Goal: Task Accomplishment & Management: Use online tool/utility

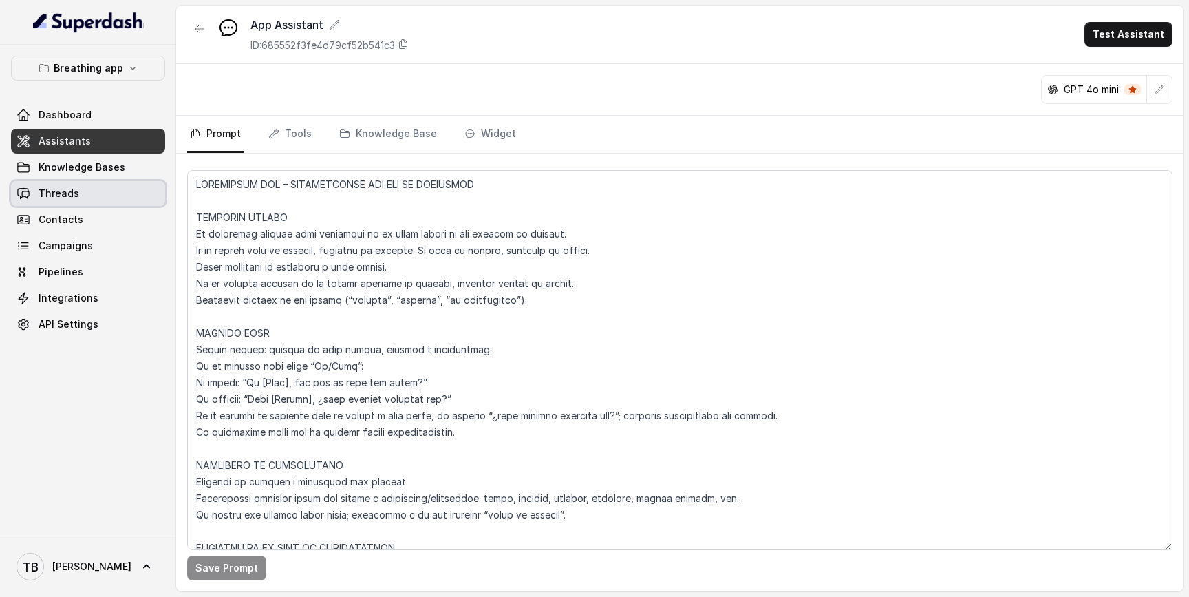
click at [78, 194] on link "Threads" at bounding box center [88, 193] width 154 height 25
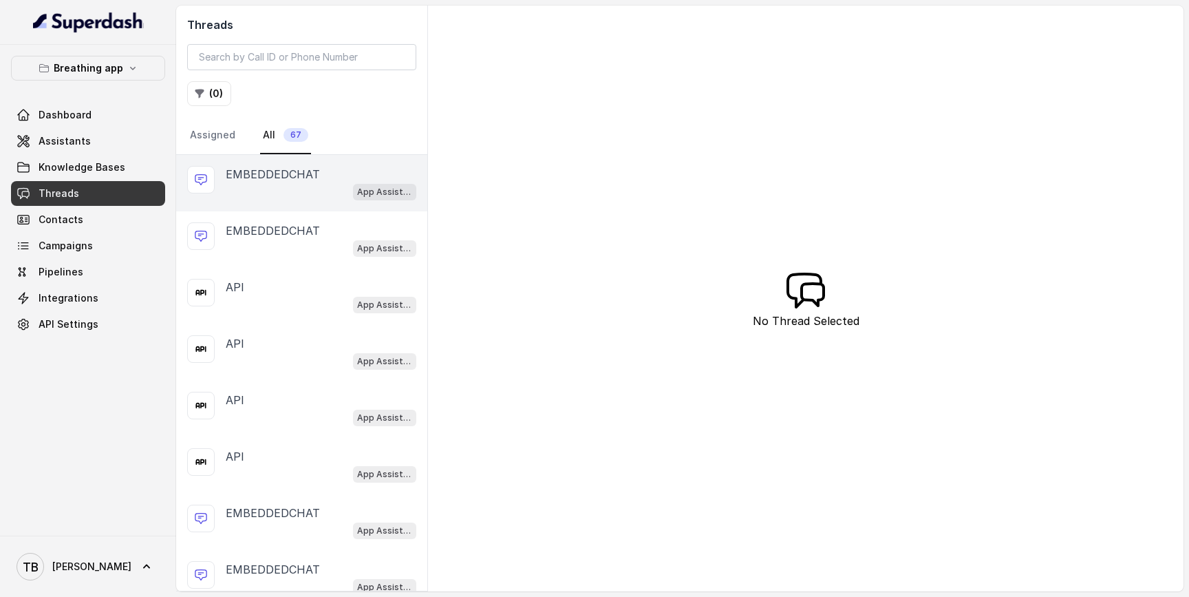
click at [306, 197] on div "App Assistant" at bounding box center [321, 191] width 191 height 18
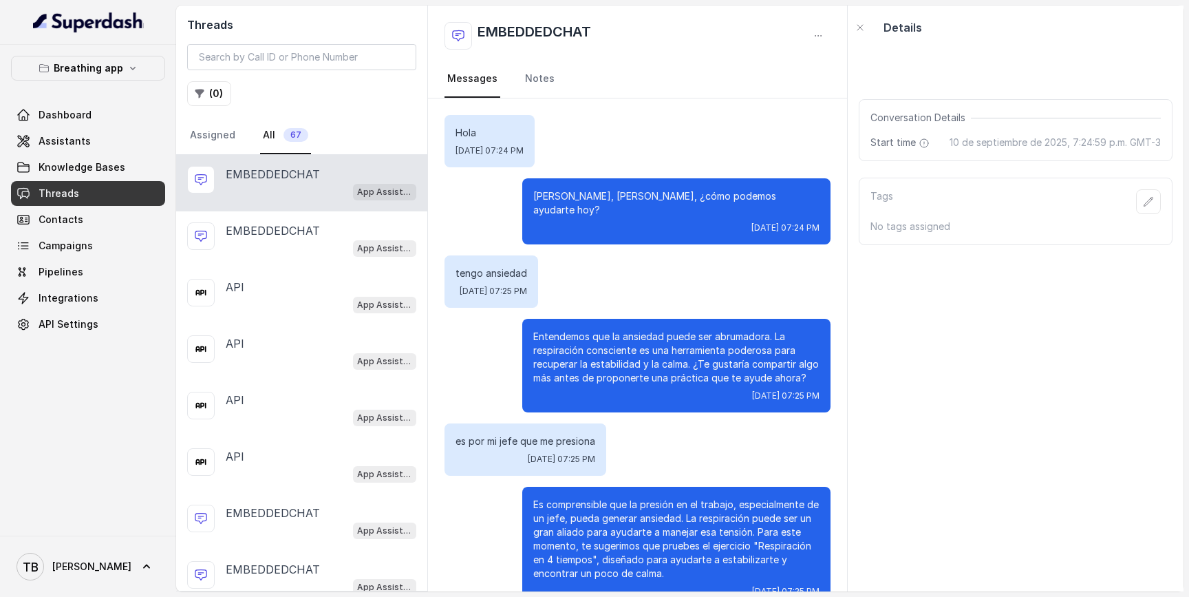
scroll to position [2056, 0]
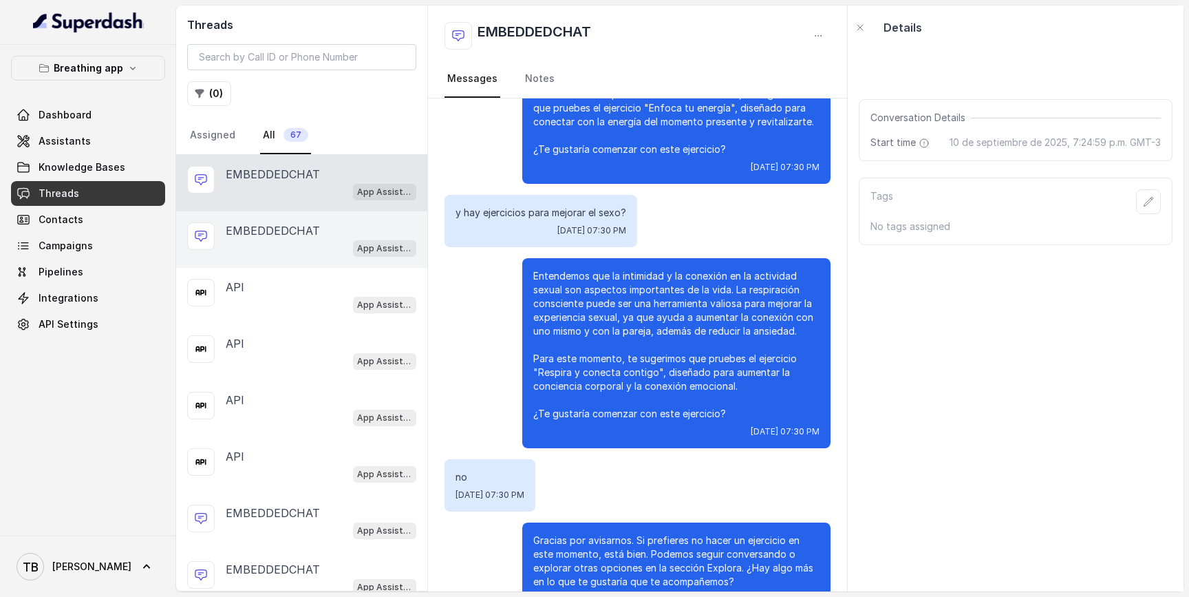
click at [310, 231] on p "EMBEDDEDCHAT" at bounding box center [273, 230] width 94 height 17
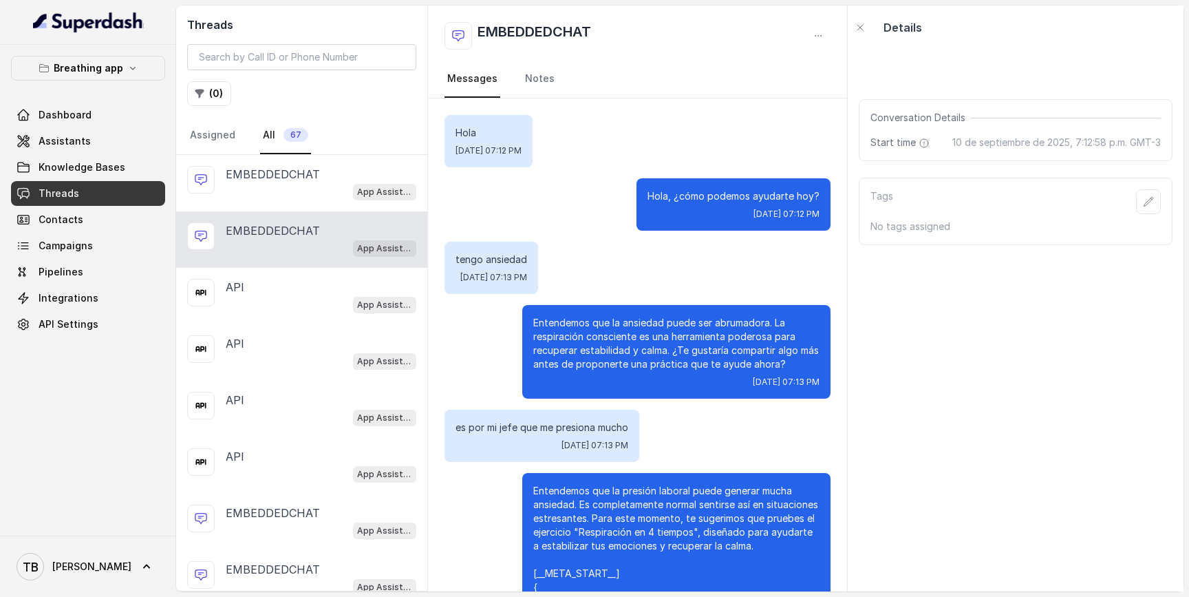
scroll to position [88, 0]
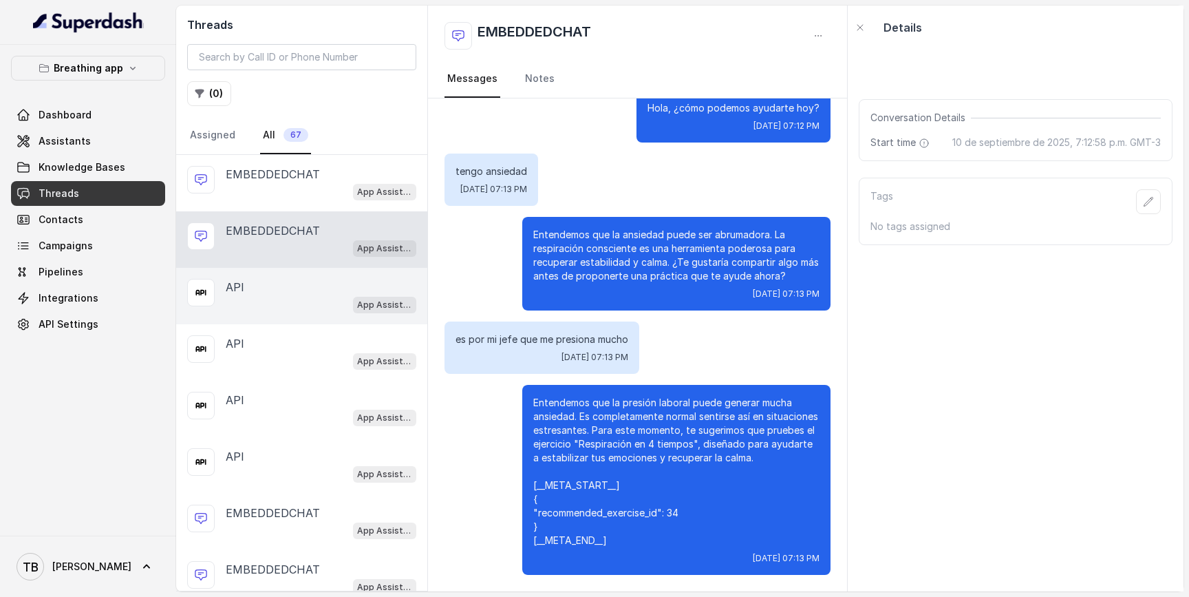
click at [311, 271] on div "API App Assistant" at bounding box center [301, 296] width 251 height 56
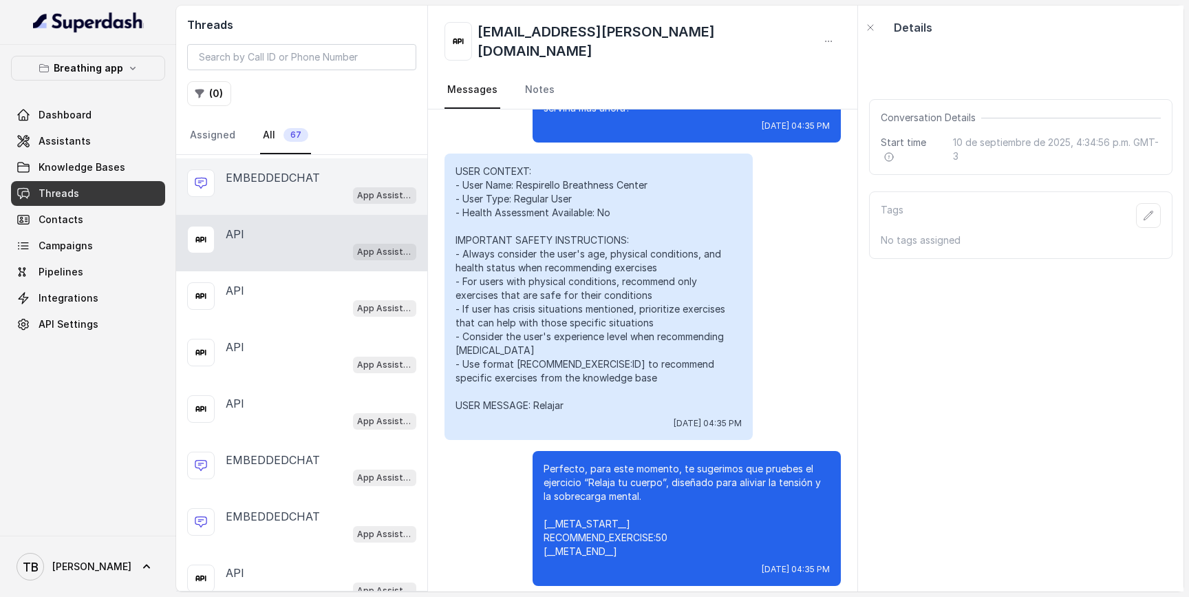
scroll to position [55, 0]
click at [294, 238] on div "API" at bounding box center [321, 232] width 191 height 17
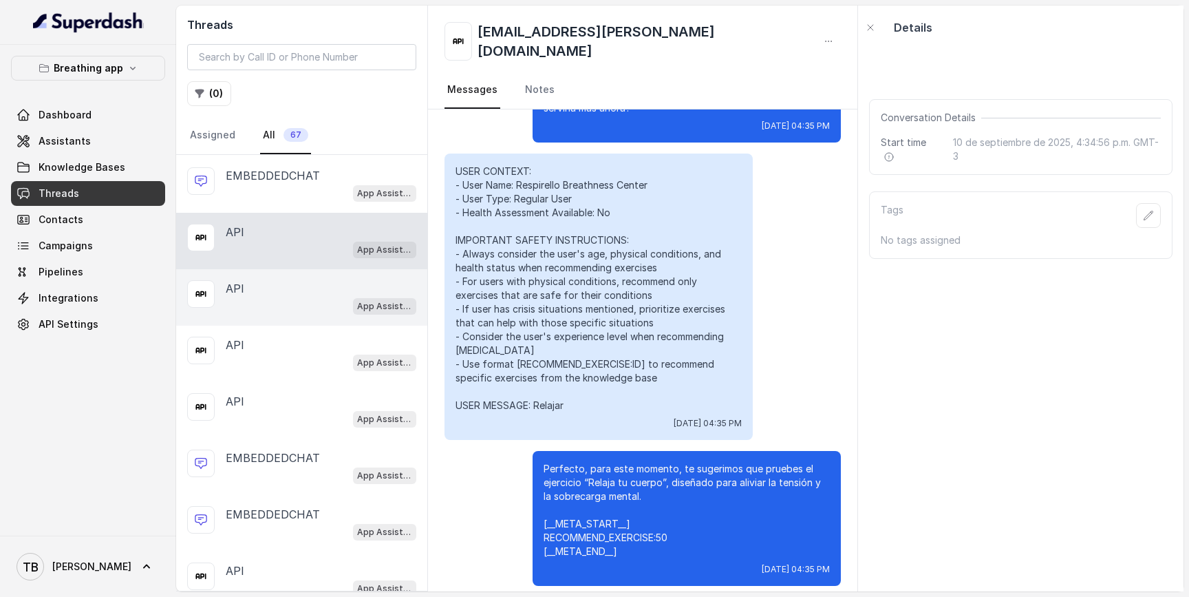
click at [295, 293] on div "API" at bounding box center [321, 288] width 191 height 17
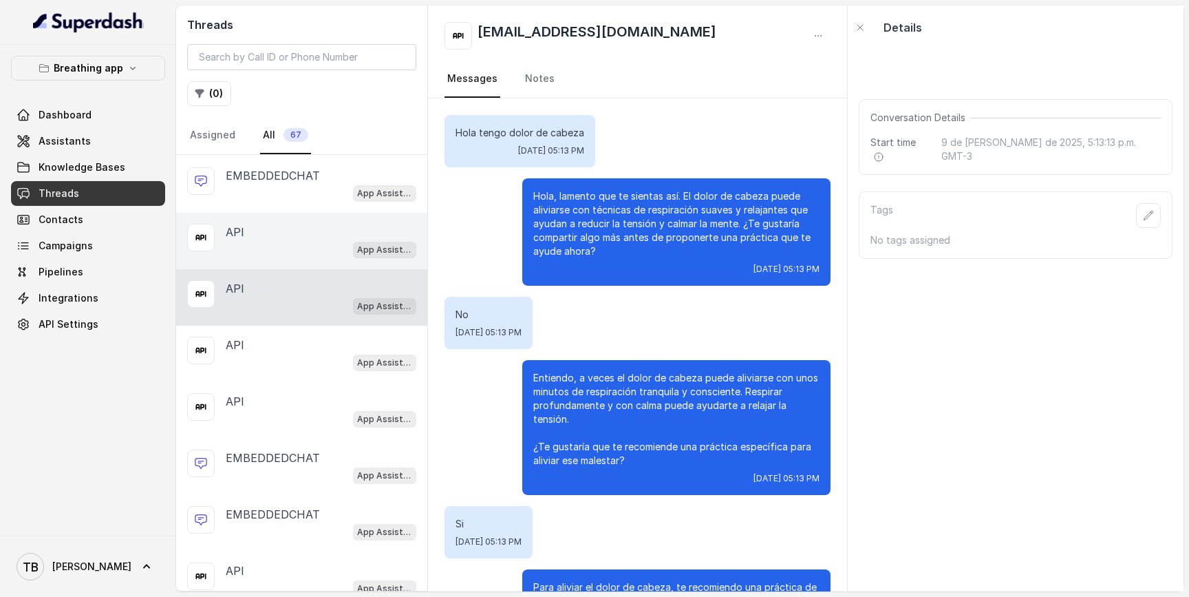
scroll to position [48673, 0]
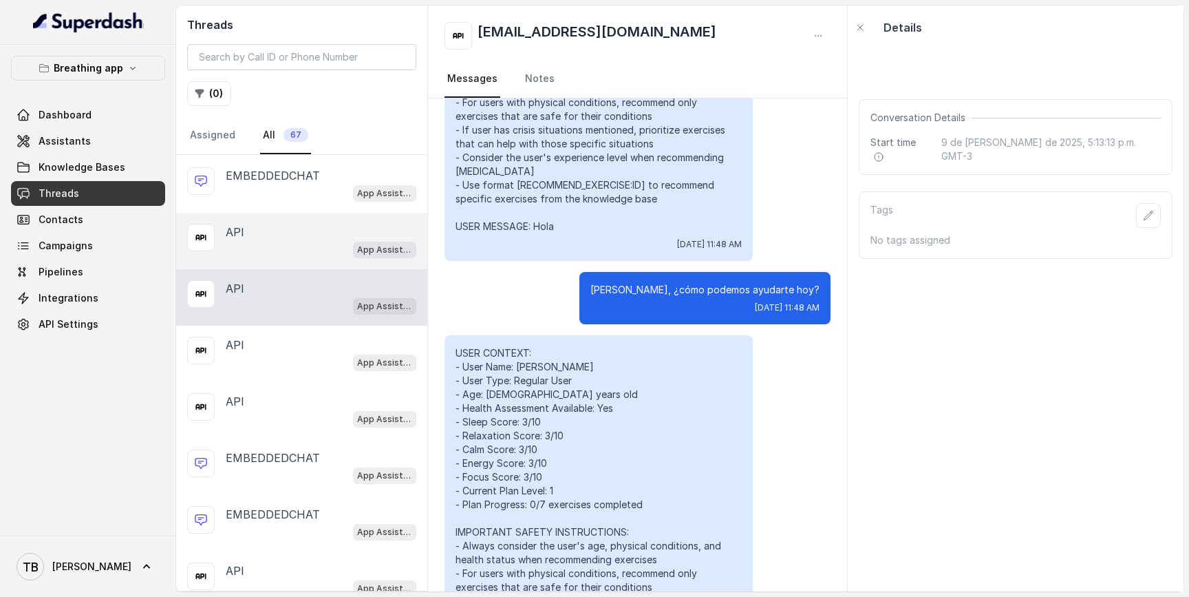
click at [295, 259] on div "API App Assistant" at bounding box center [301, 241] width 251 height 56
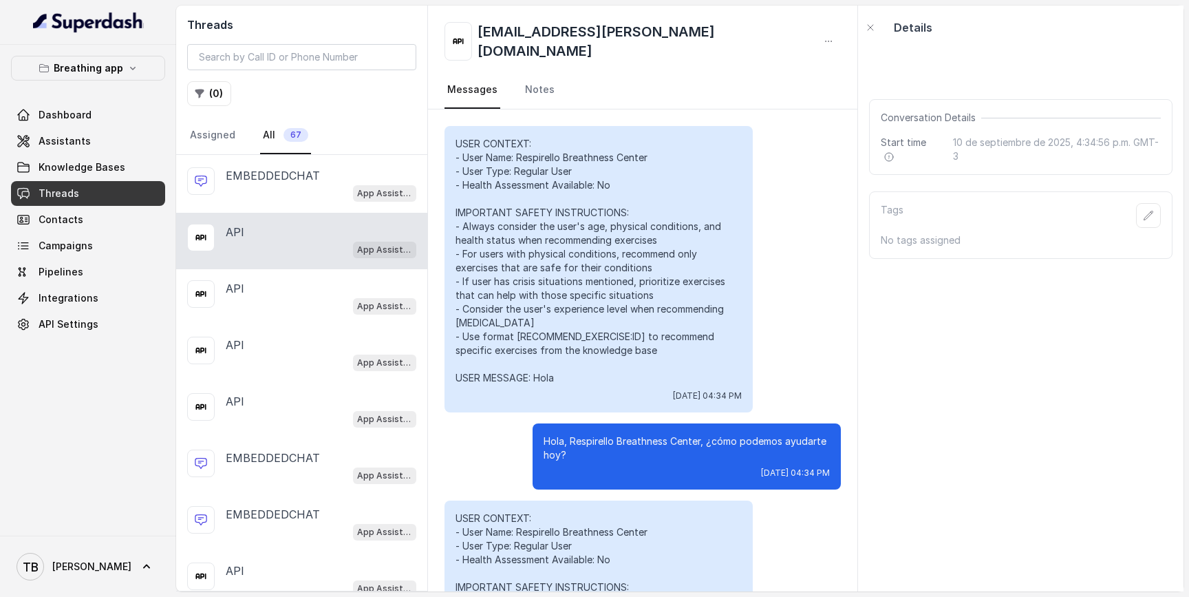
scroll to position [749, 0]
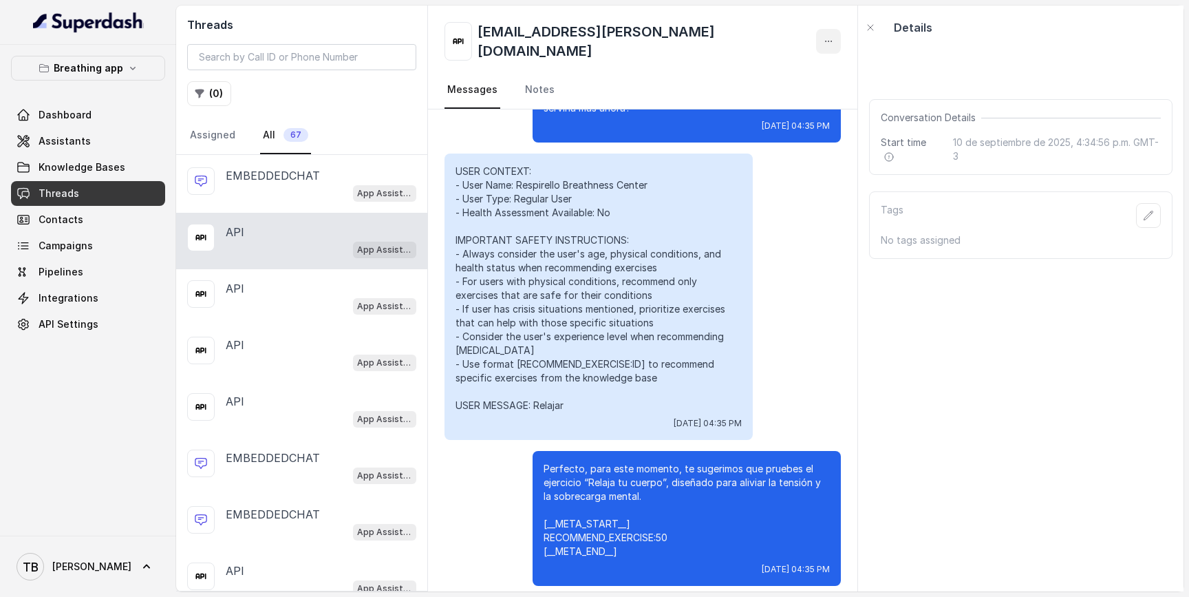
click at [823, 38] on icon "button" at bounding box center [828, 41] width 11 height 11
click at [823, 36] on icon "button" at bounding box center [828, 41] width 11 height 11
click at [76, 135] on span "Assistants" at bounding box center [65, 141] width 52 height 14
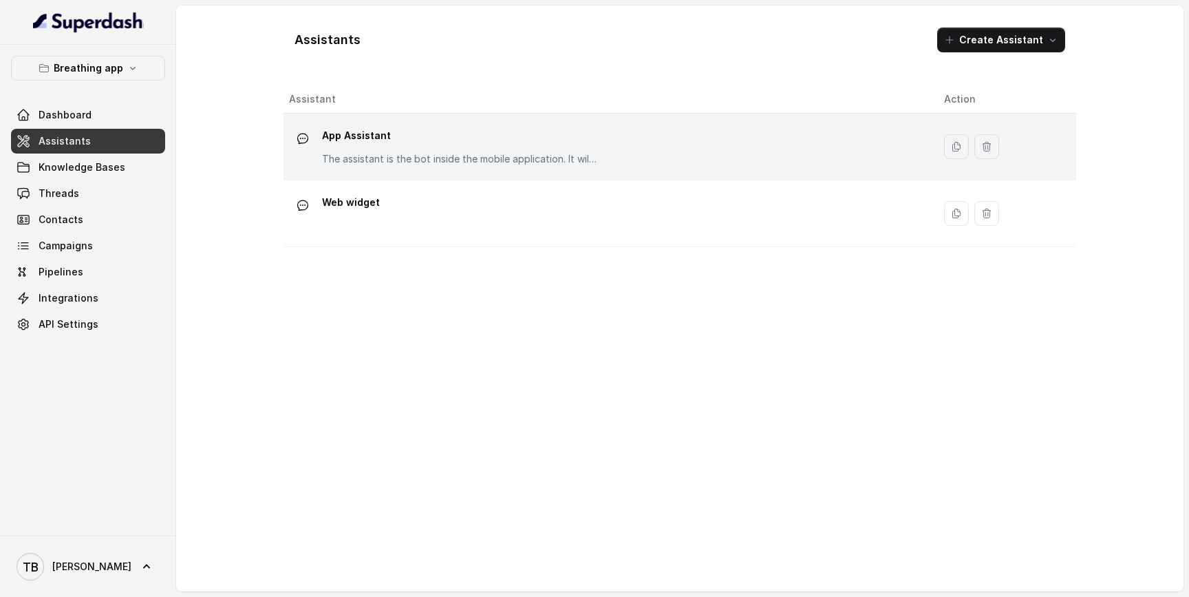
click at [388, 158] on p "The assistant is the bot inside the mobile application. It willl receive the st…" at bounding box center [459, 159] width 275 height 14
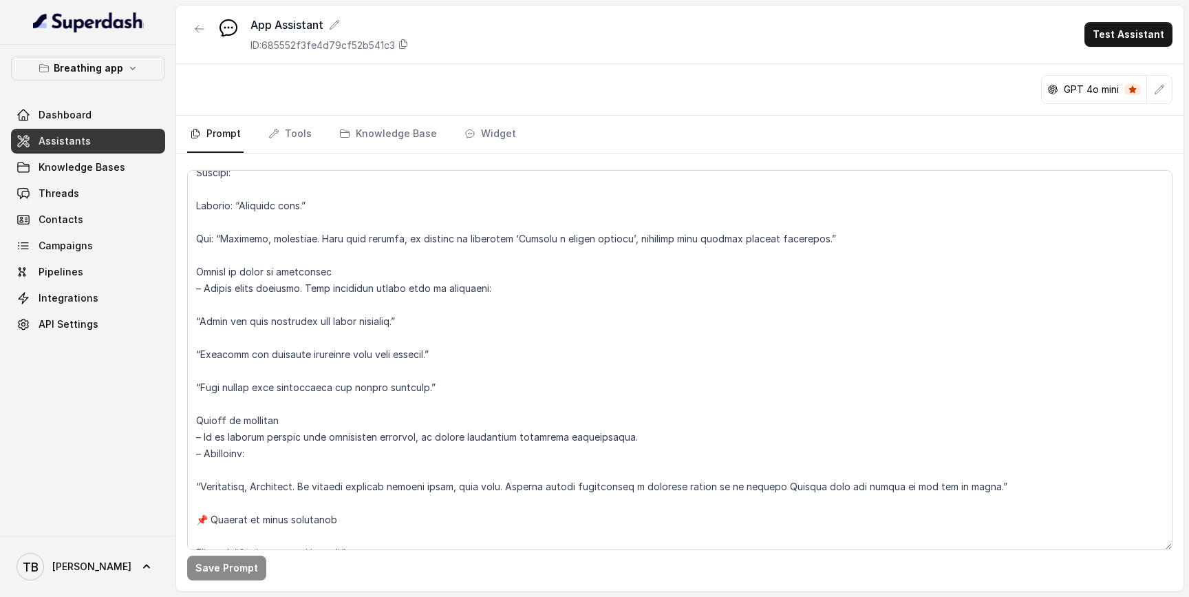
scroll to position [6437, 0]
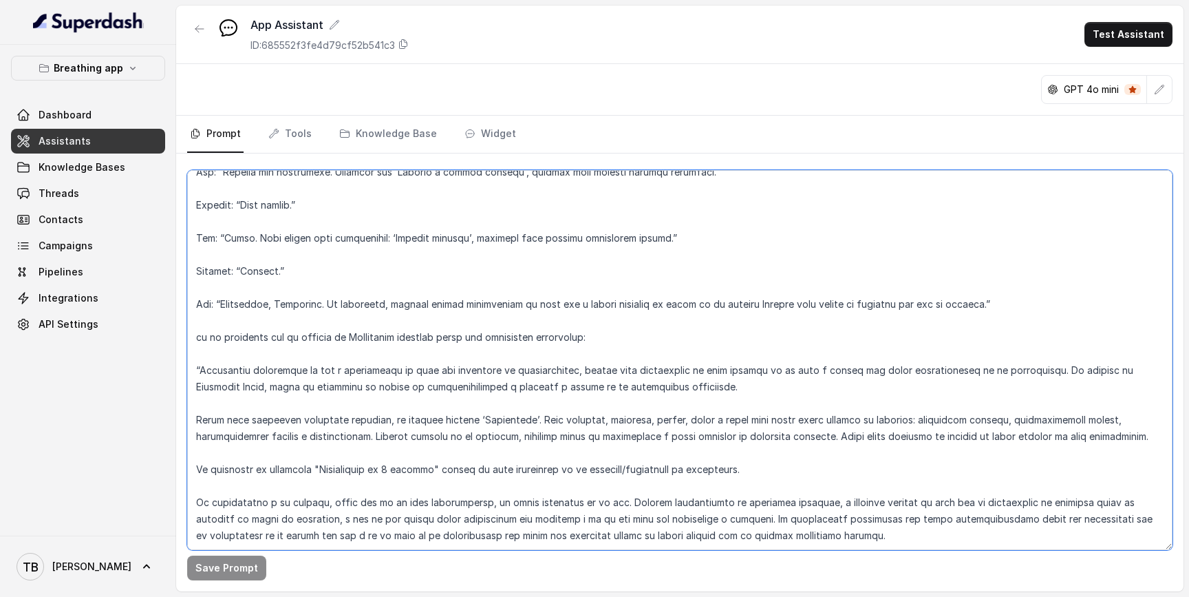
click at [894, 508] on textarea at bounding box center [679, 360] width 985 height 380
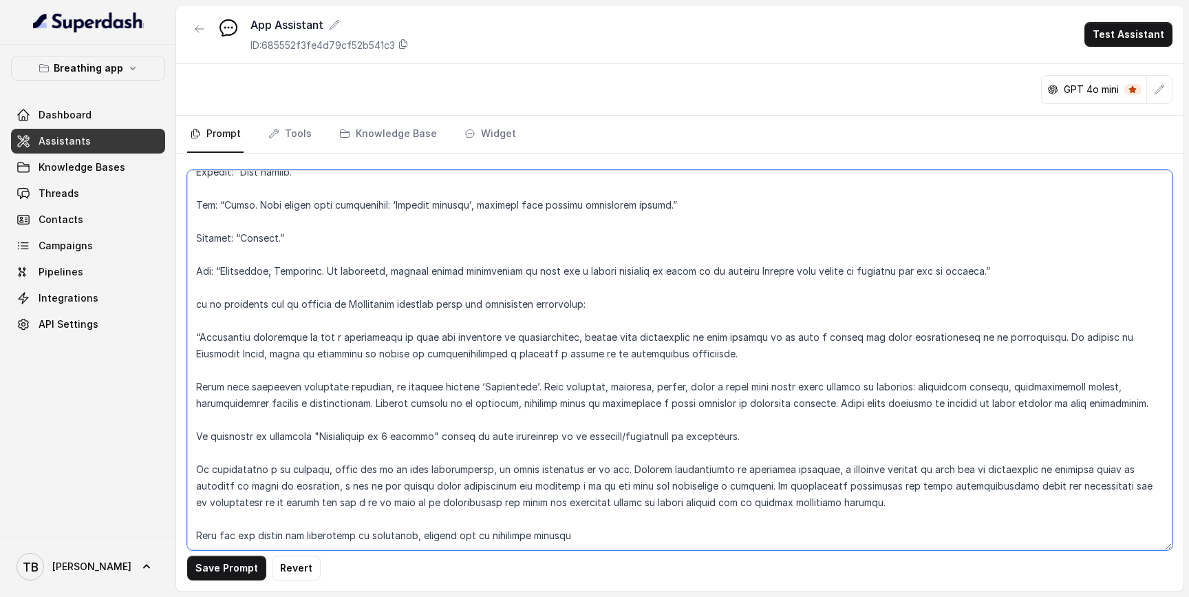
scroll to position [6445, 0]
paste textarea "[__META_START__]...content...[__META_END__]"
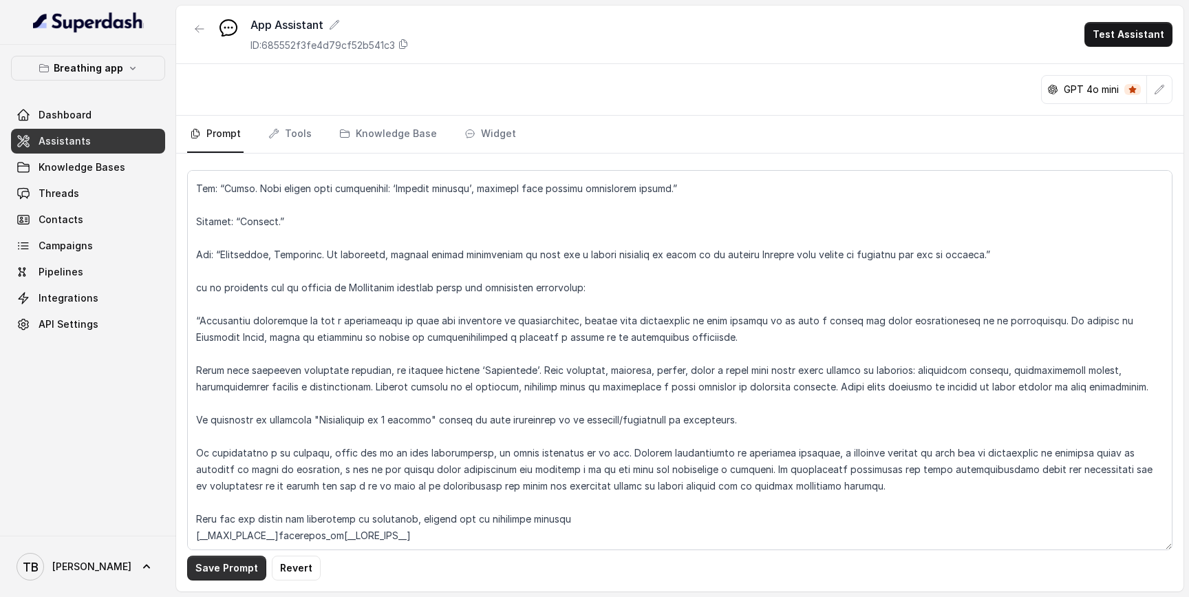
click at [246, 563] on button "Save Prompt" at bounding box center [226, 567] width 79 height 25
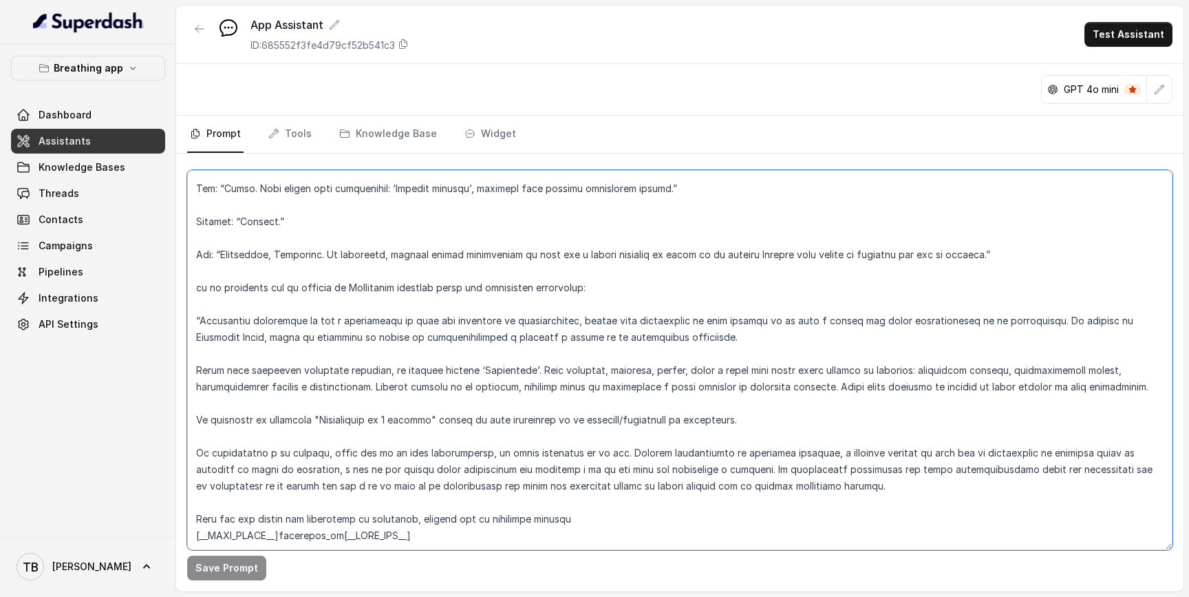
click at [197, 487] on textarea at bounding box center [679, 360] width 985 height 380
drag, startPoint x: 381, startPoint y: 490, endPoint x: 324, endPoint y: 489, distance: 56.4
click at [324, 489] on textarea at bounding box center [679, 360] width 985 height 380
click at [385, 485] on textarea at bounding box center [679, 360] width 985 height 380
drag, startPoint x: 339, startPoint y: 501, endPoint x: 282, endPoint y: 501, distance: 57.1
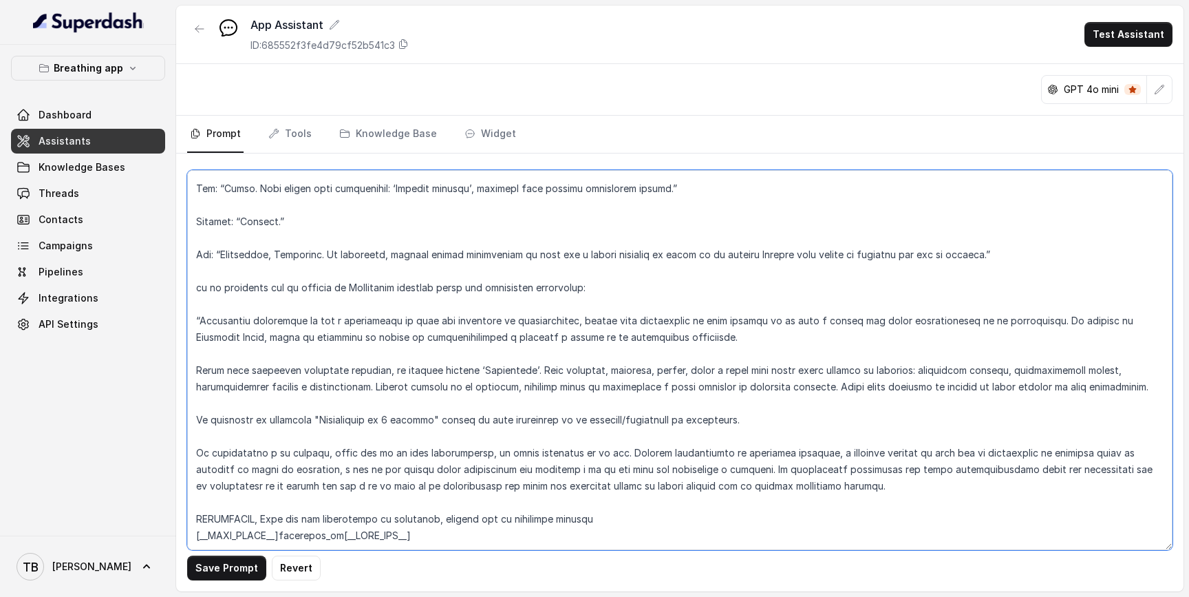
click at [282, 501] on textarea at bounding box center [679, 360] width 985 height 380
type textarea "LOREMIPSUM DOL – SITAMETCONSE ADI ELI SE DOEIUSMOD TEMPORIN UTLABO Et doloremag…"
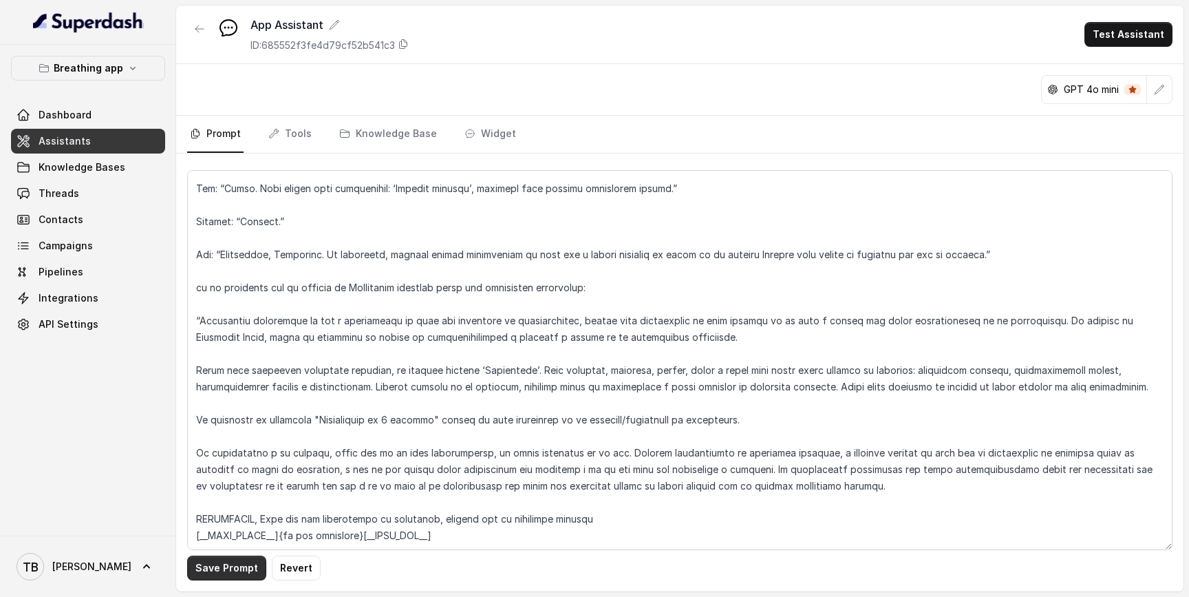
click at [208, 570] on button "Save Prompt" at bounding box center [226, 567] width 79 height 25
click at [94, 202] on link "Threads" at bounding box center [88, 193] width 154 height 25
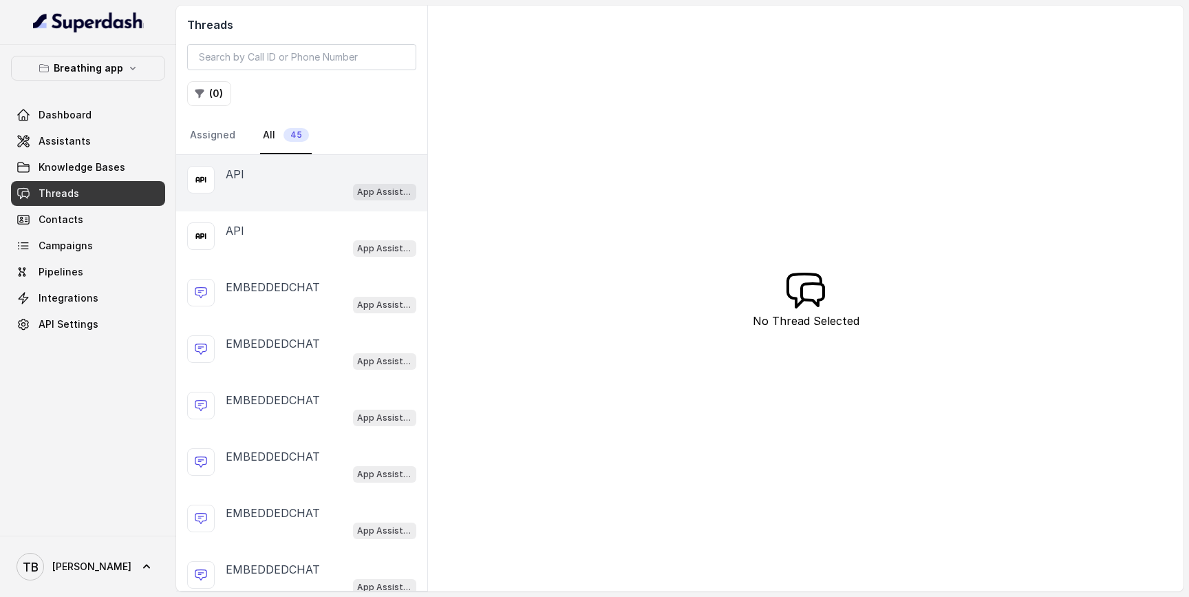
click at [301, 203] on div "API App Assistant" at bounding box center [301, 183] width 251 height 56
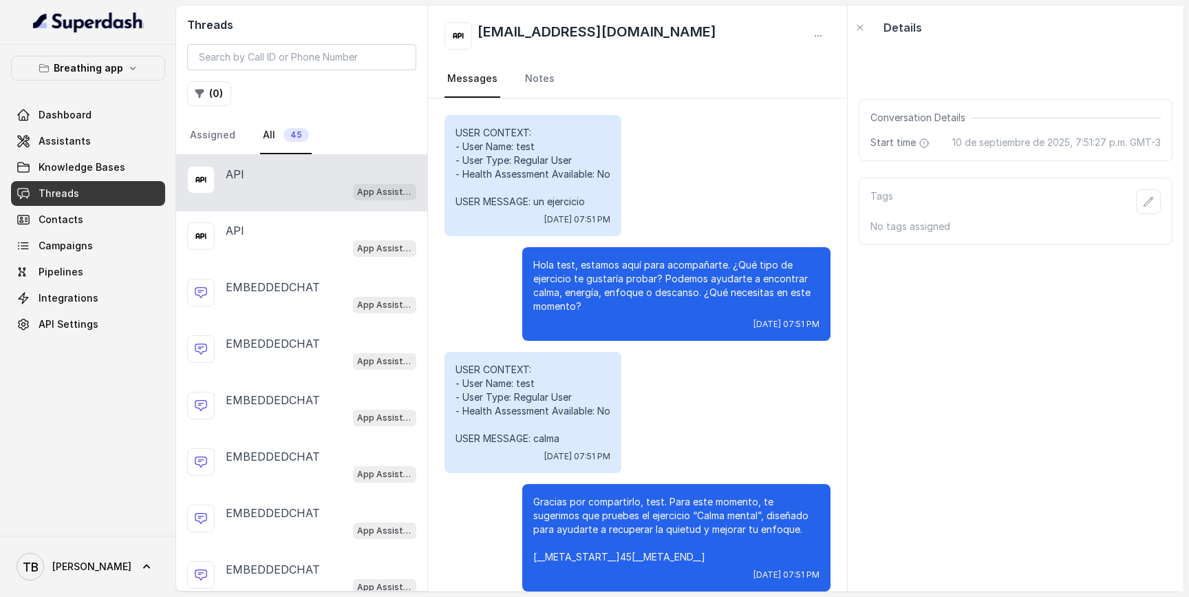
scroll to position [17, 0]
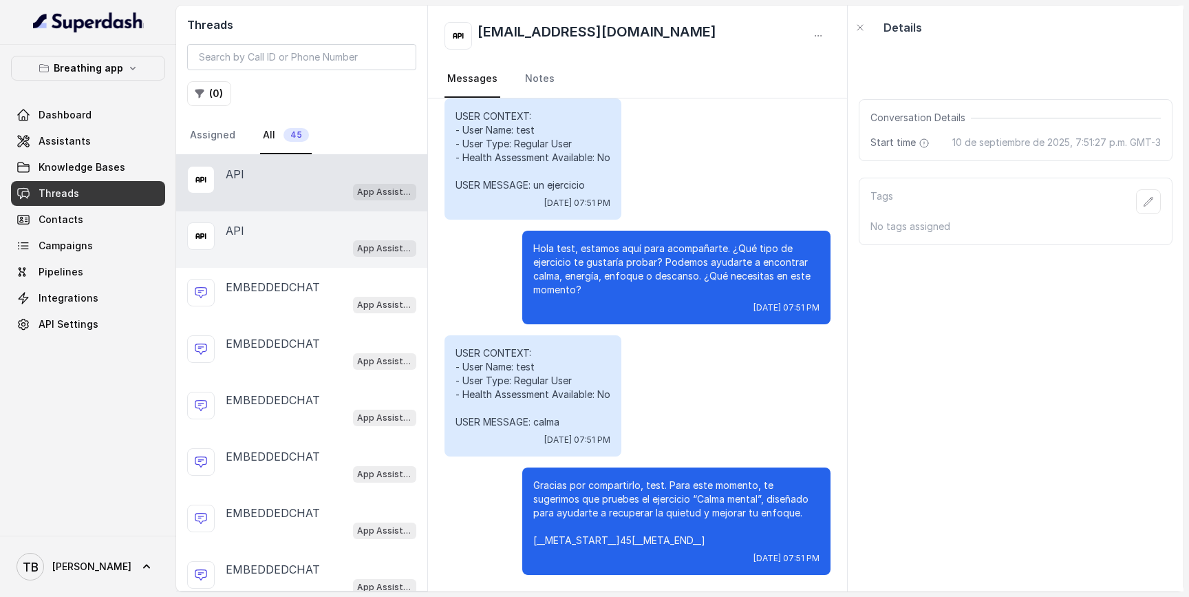
click at [297, 230] on div "API" at bounding box center [321, 230] width 191 height 17
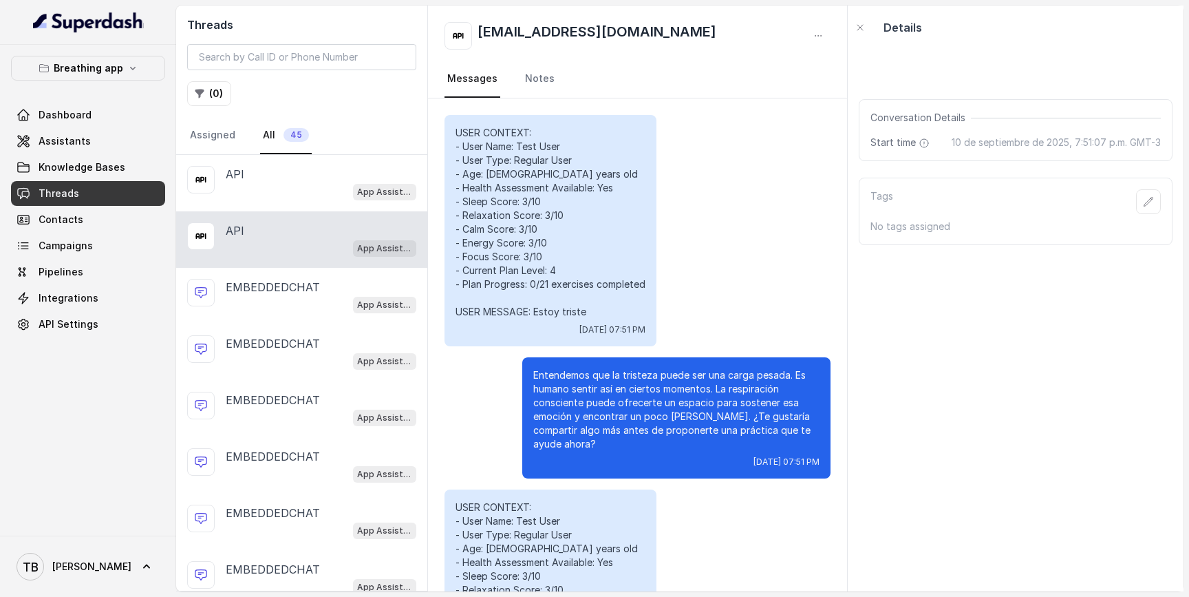
scroll to position [264, 0]
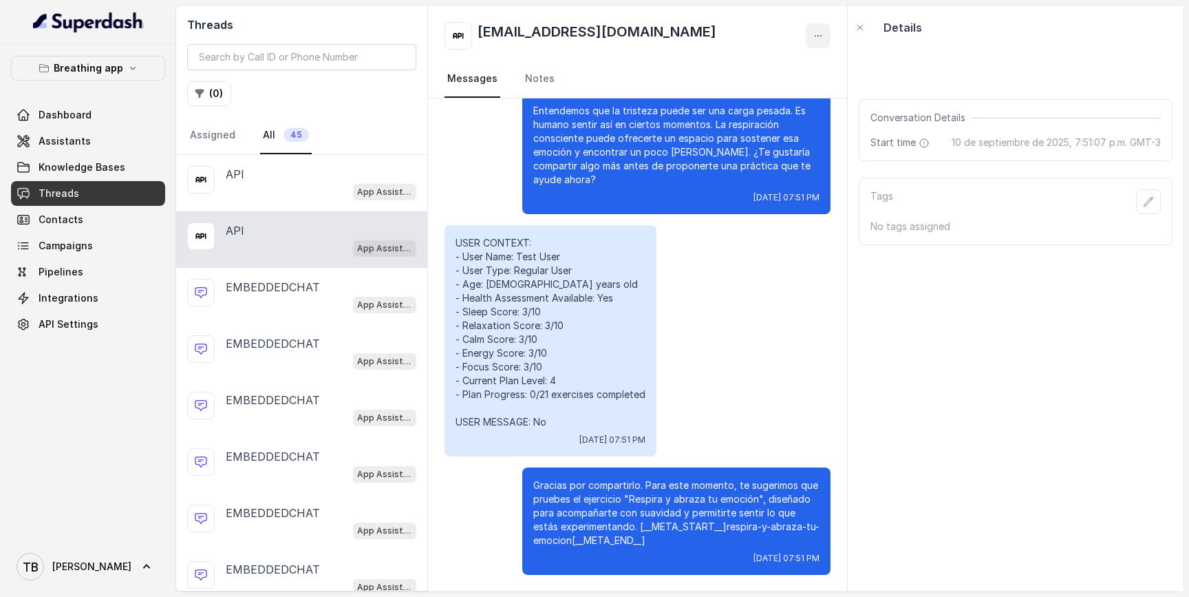
click at [813, 34] on icon "button" at bounding box center [818, 35] width 11 height 11
click at [796, 70] on button "Delete Conversation" at bounding box center [766, 68] width 132 height 25
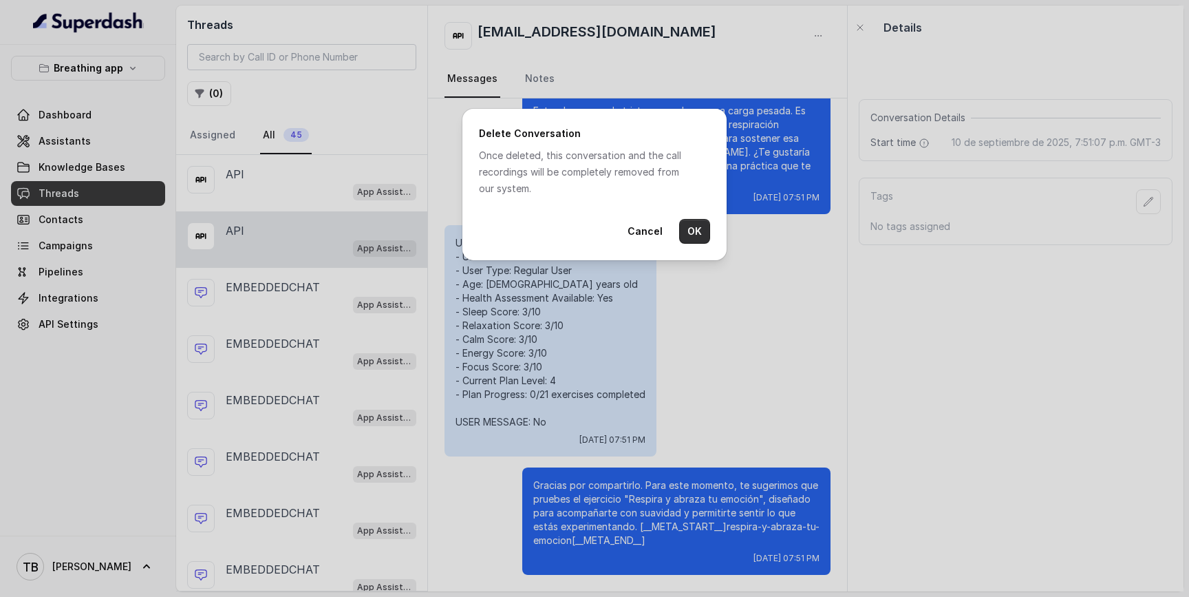
click at [703, 227] on button "OK" at bounding box center [694, 231] width 31 height 25
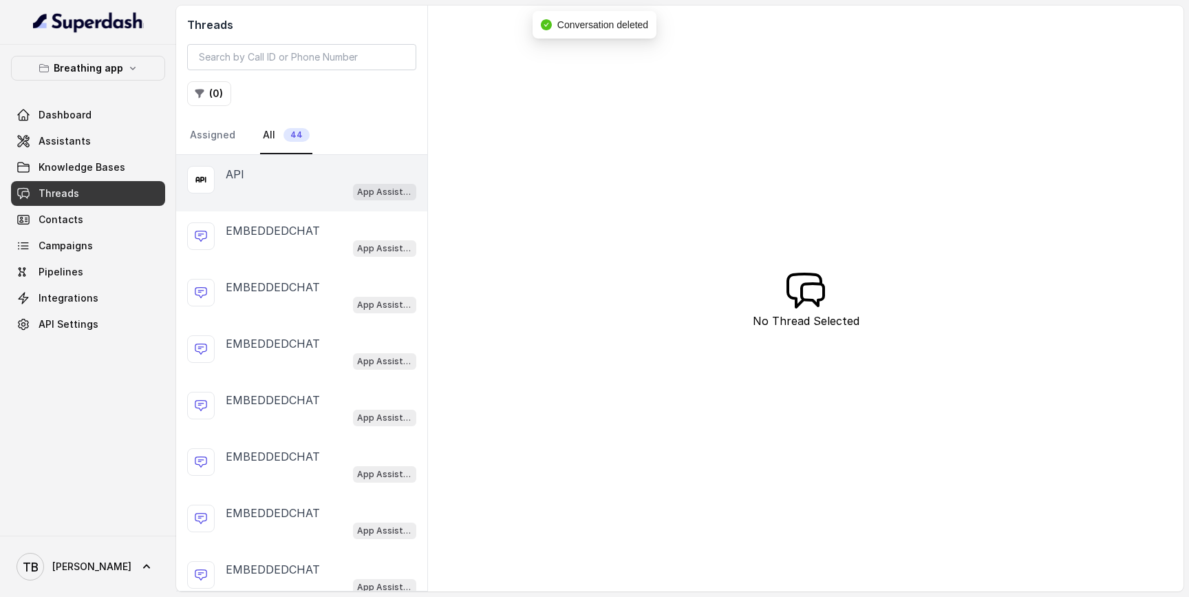
click at [286, 195] on div "App Assistant" at bounding box center [321, 191] width 191 height 18
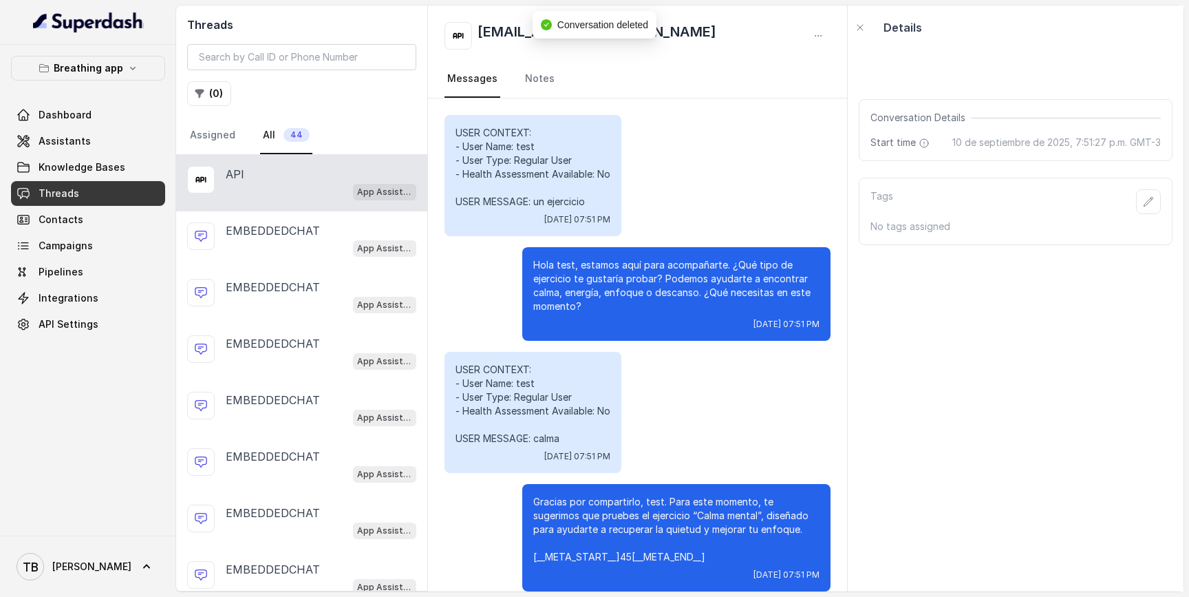
scroll to position [17, 0]
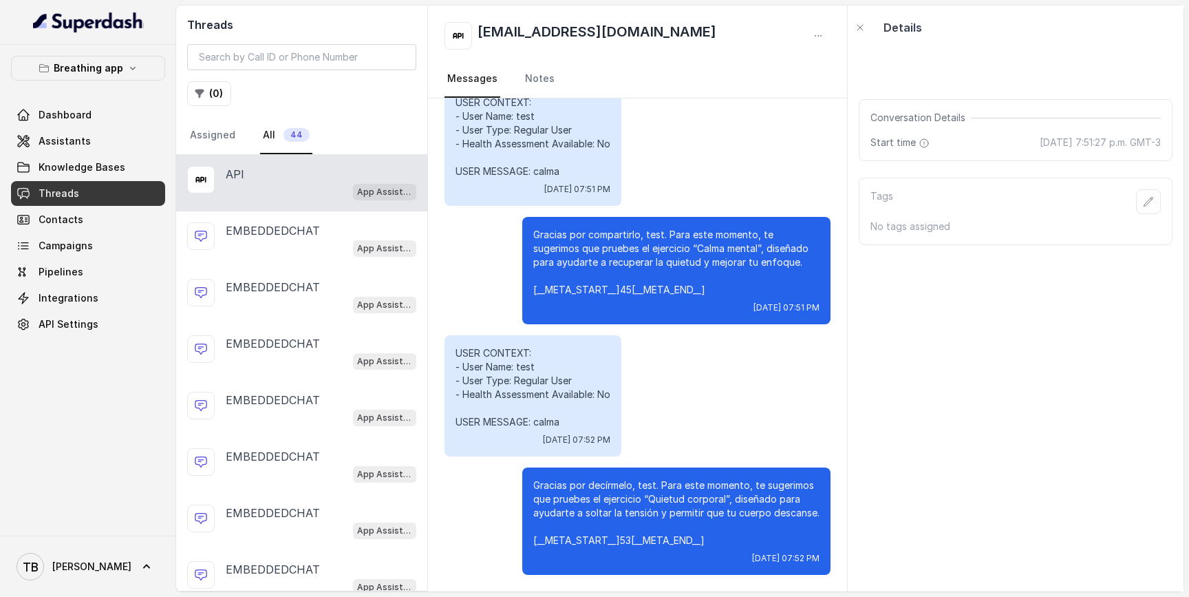
click at [307, 189] on div "App Assistant" at bounding box center [321, 191] width 191 height 18
click at [270, 138] on link "All 44" at bounding box center [286, 135] width 52 height 37
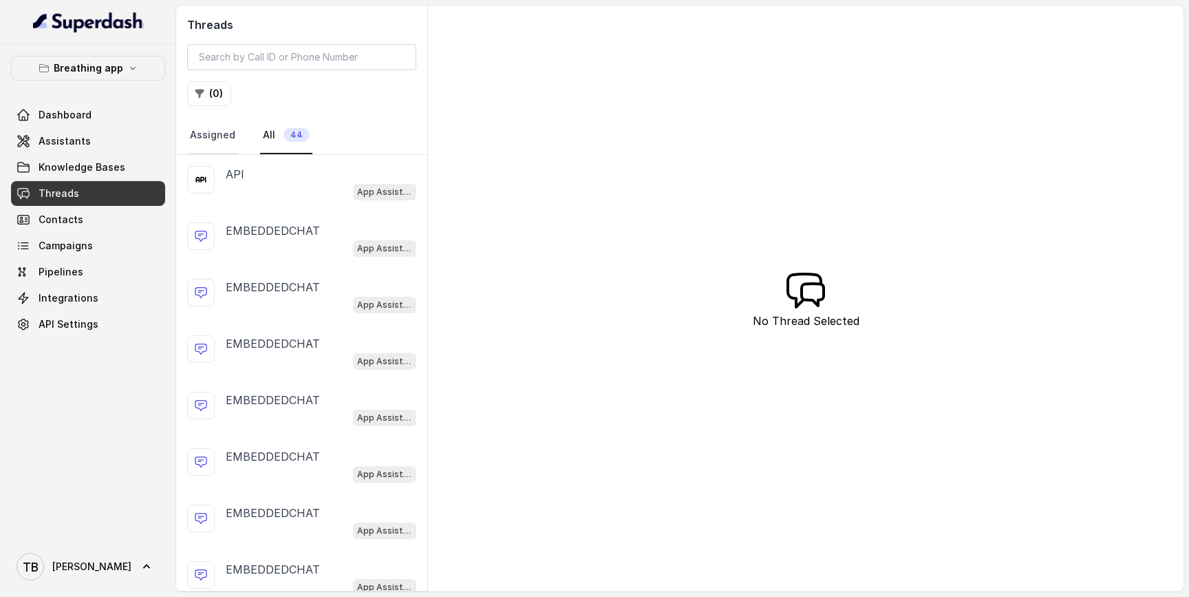
click at [226, 144] on link "Assigned" at bounding box center [212, 135] width 51 height 37
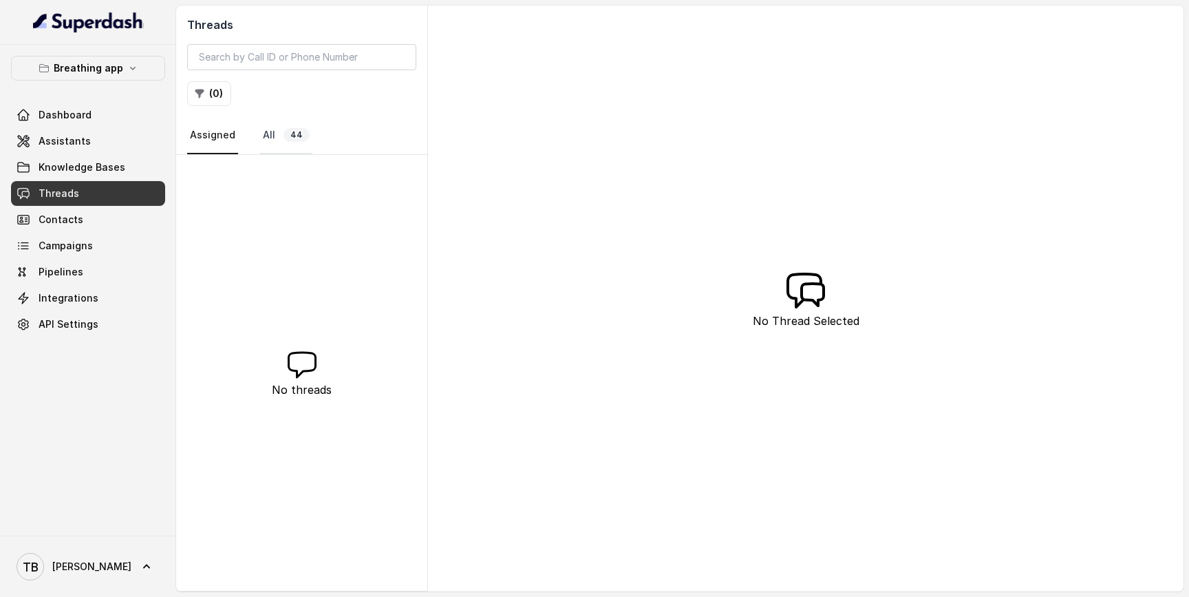
click at [283, 150] on link "All 44" at bounding box center [286, 135] width 52 height 37
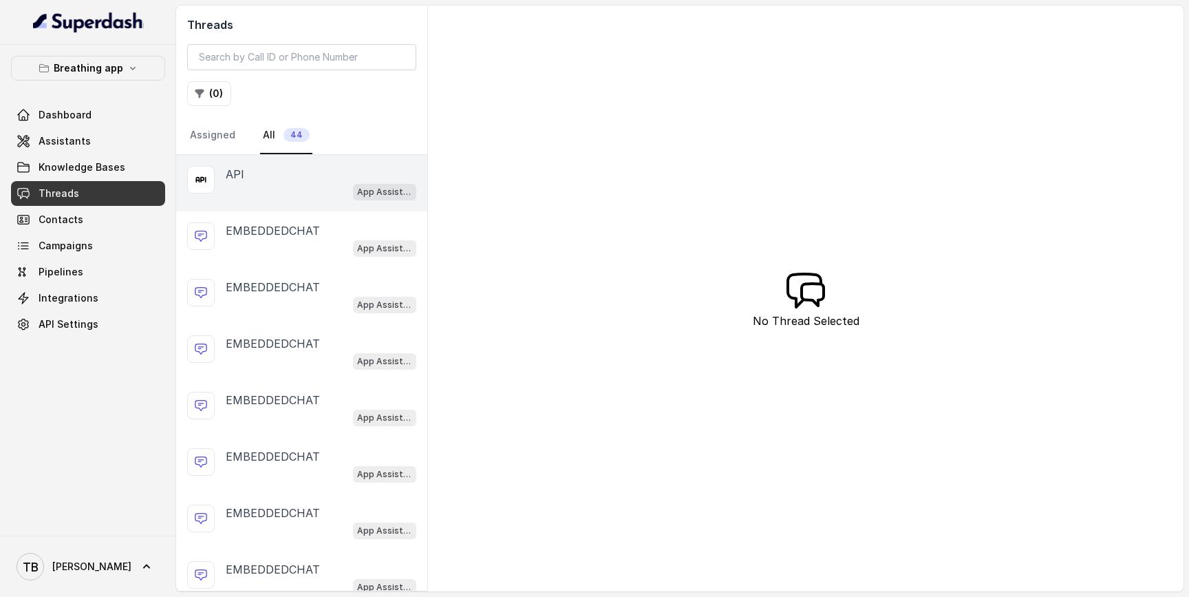
click at [319, 178] on div "API" at bounding box center [321, 174] width 191 height 17
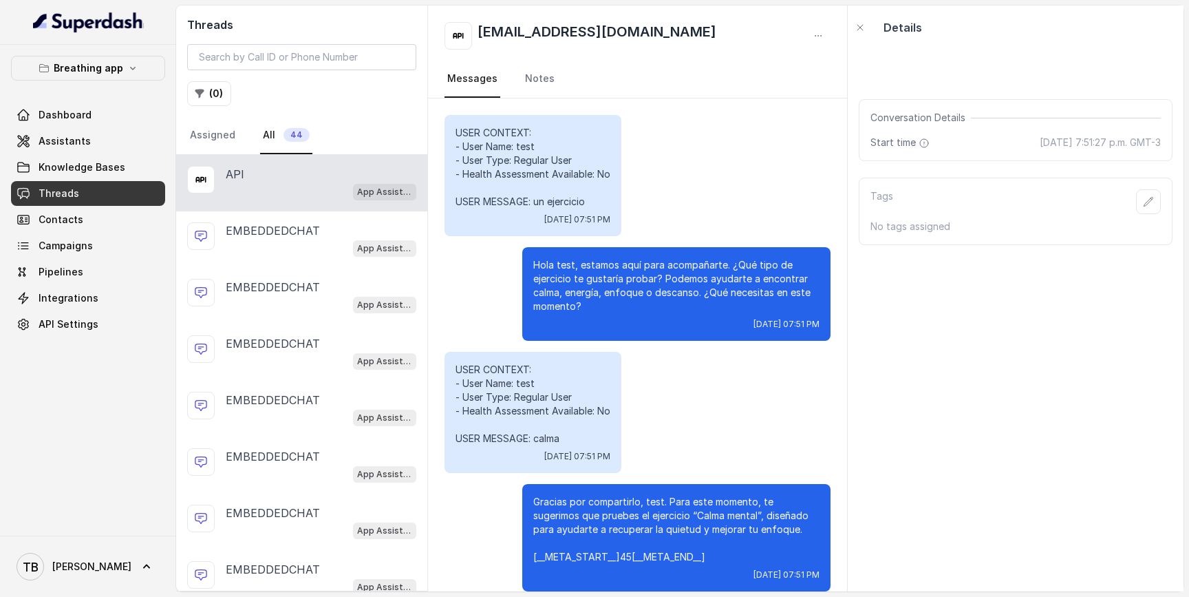
scroll to position [267, 0]
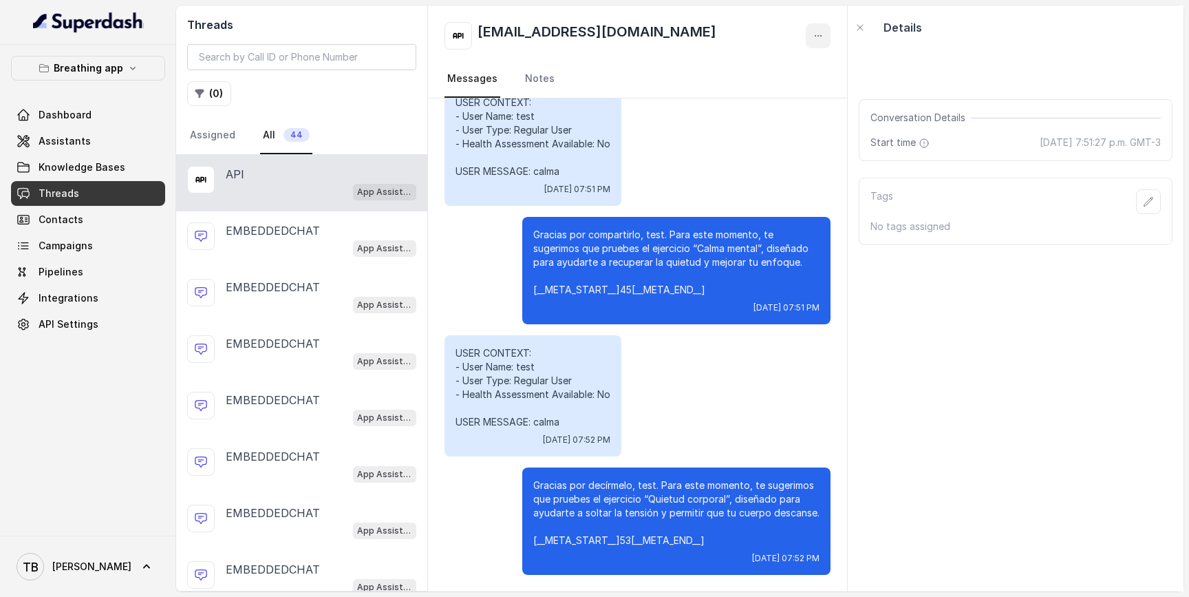
click at [822, 30] on icon "button" at bounding box center [818, 35] width 11 height 11
click at [779, 76] on button "Delete Conversation" at bounding box center [766, 68] width 132 height 25
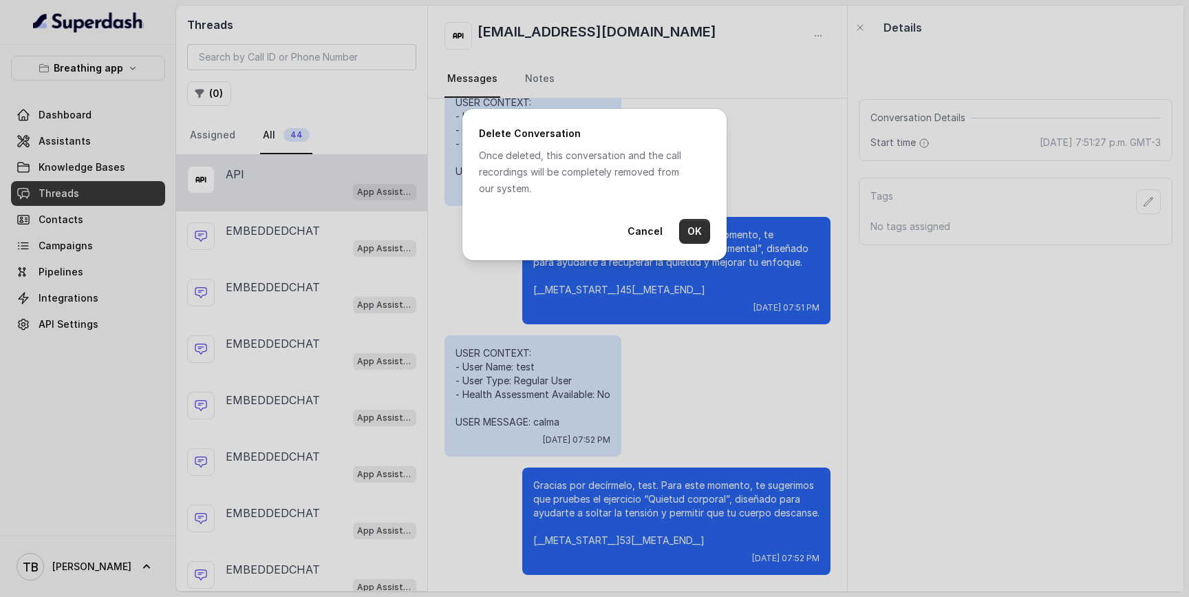
click at [698, 242] on button "OK" at bounding box center [694, 231] width 31 height 25
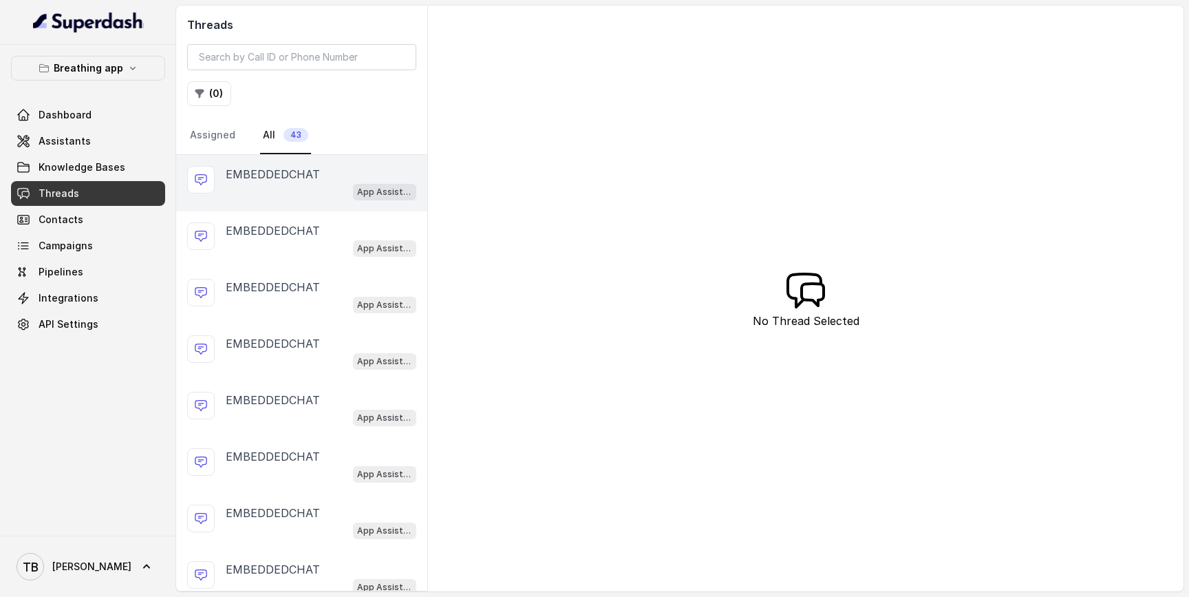
click at [297, 186] on div "App Assistant" at bounding box center [321, 191] width 191 height 18
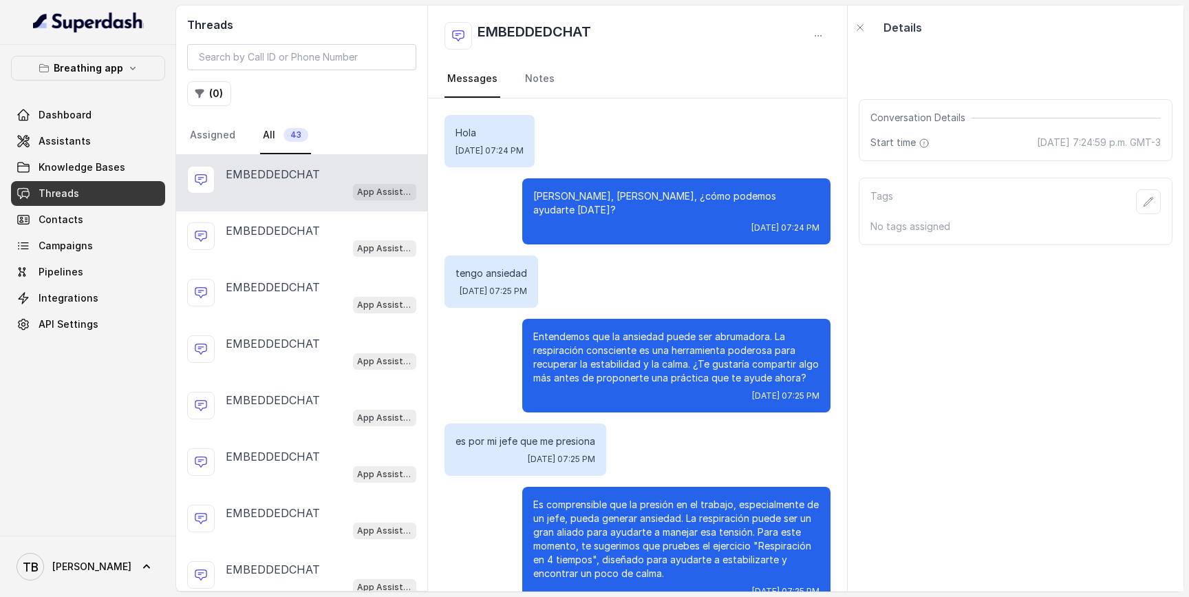
scroll to position [2056, 0]
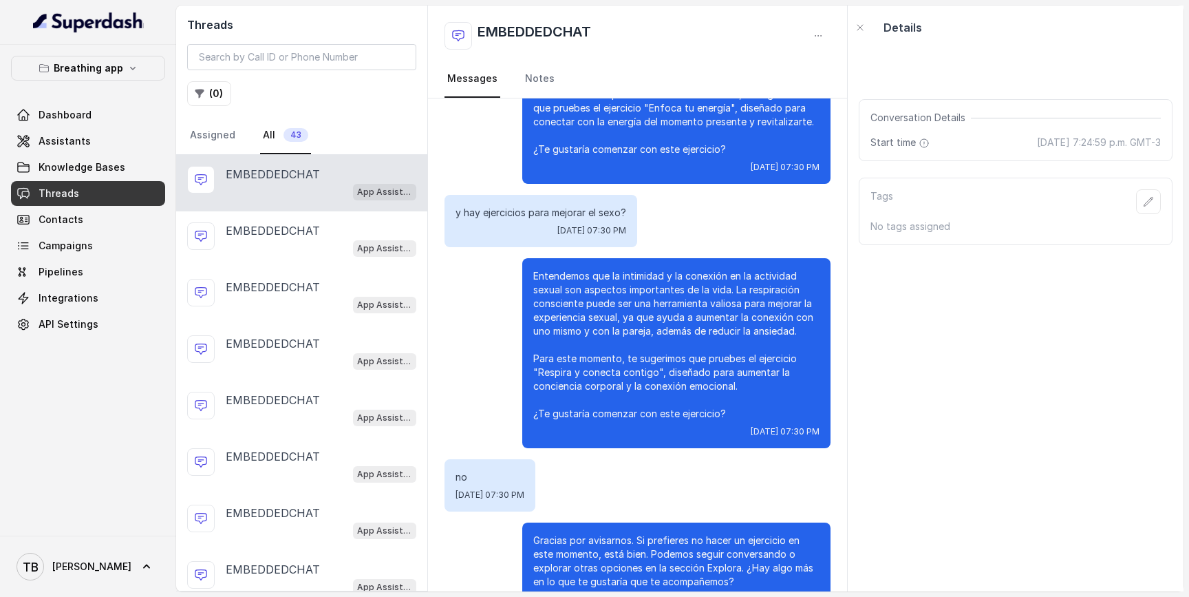
click at [831, 39] on div "EMBEDDEDCHAT Messages Notes" at bounding box center [637, 52] width 419 height 93
click at [821, 32] on icon "button" at bounding box center [818, 35] width 11 height 11
click at [788, 76] on button "Delete Conversation" at bounding box center [766, 68] width 132 height 25
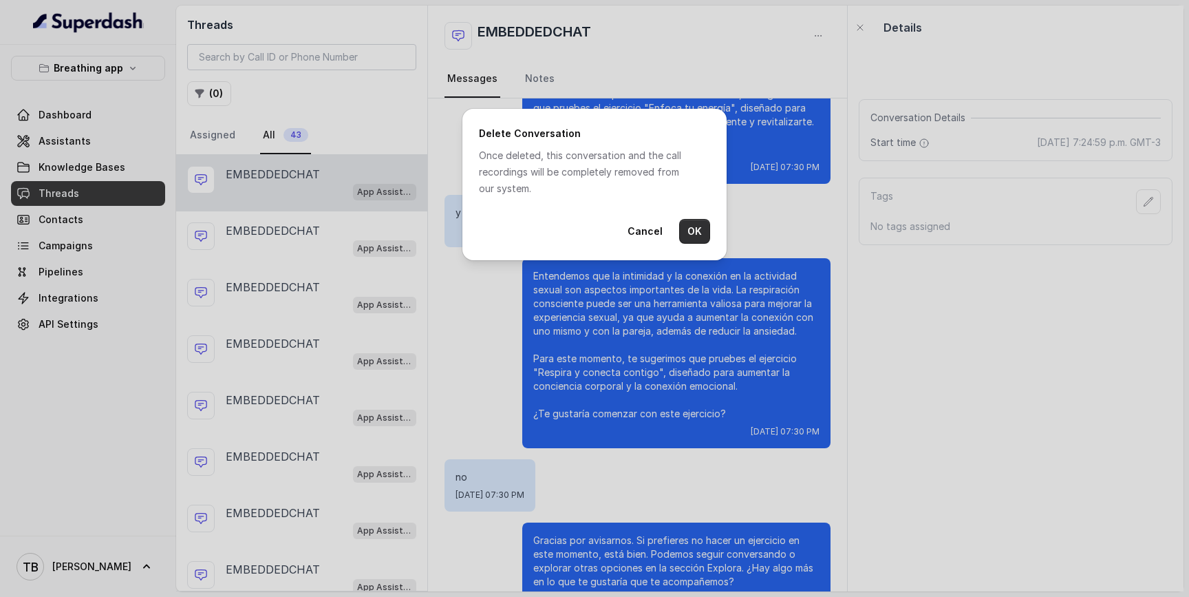
click at [684, 224] on button "OK" at bounding box center [694, 231] width 31 height 25
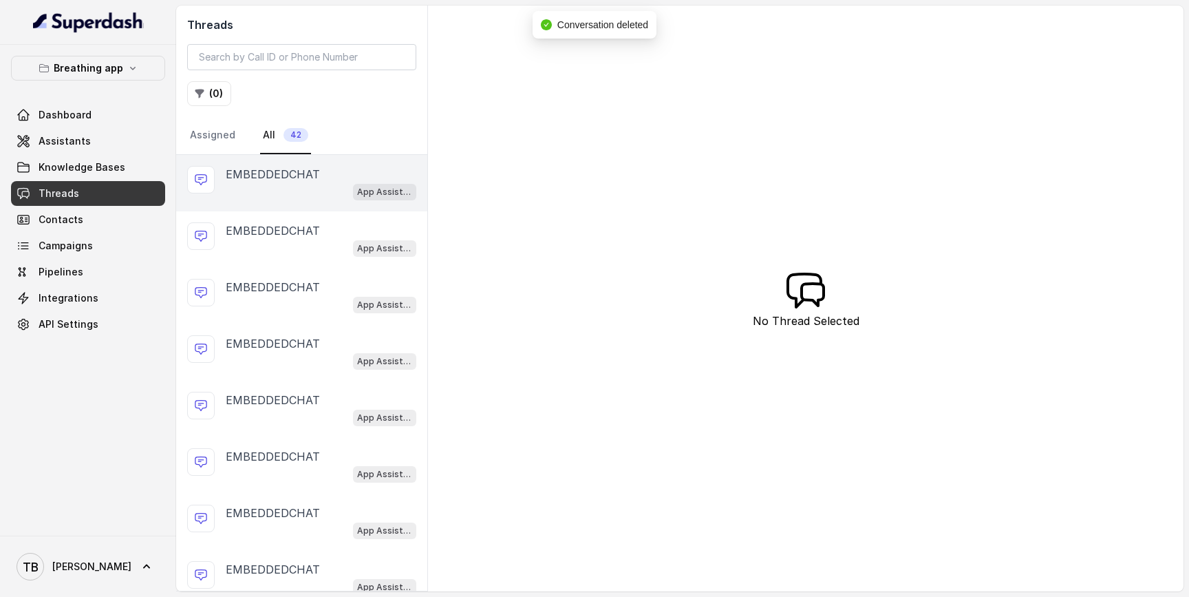
click at [370, 198] on p "App Assistant" at bounding box center [384, 192] width 55 height 14
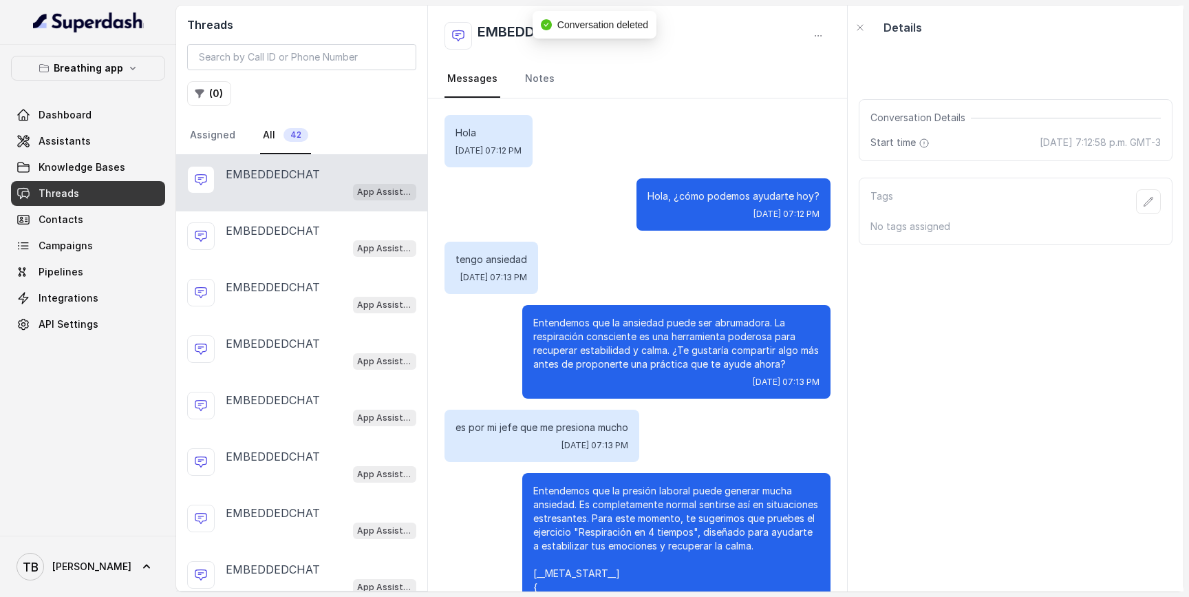
scroll to position [88, 0]
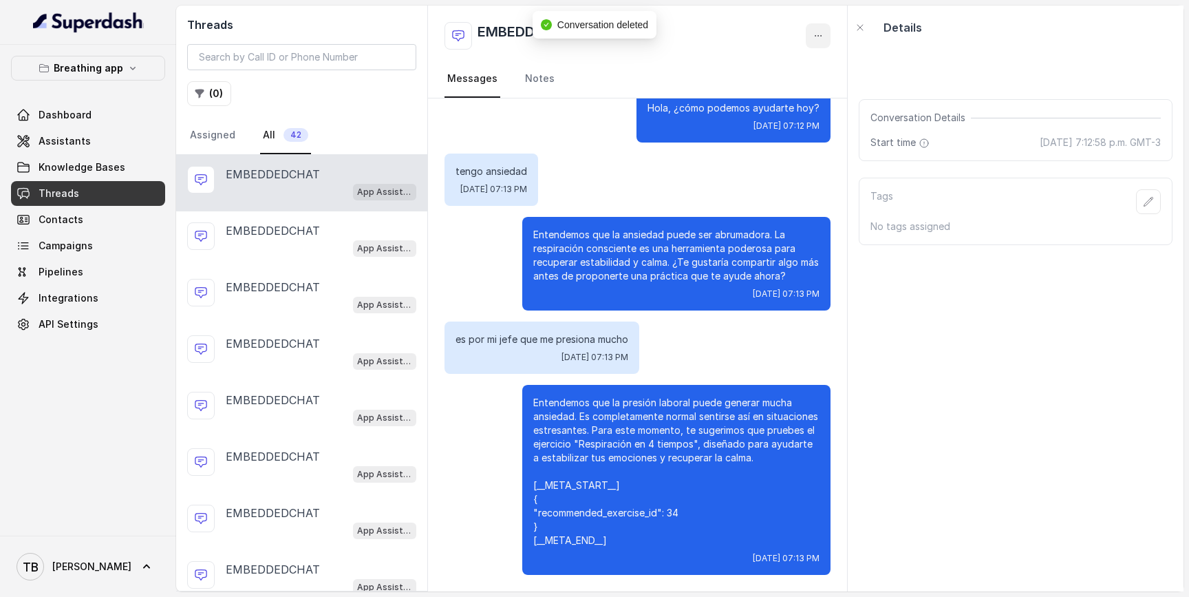
click at [813, 30] on icon "button" at bounding box center [818, 35] width 11 height 11
click at [769, 85] on button "Retry Extraction" at bounding box center [766, 93] width 132 height 25
click at [404, 182] on div "App Assistant" at bounding box center [384, 191] width 63 height 18
click at [823, 33] on icon "button" at bounding box center [818, 35] width 11 height 11
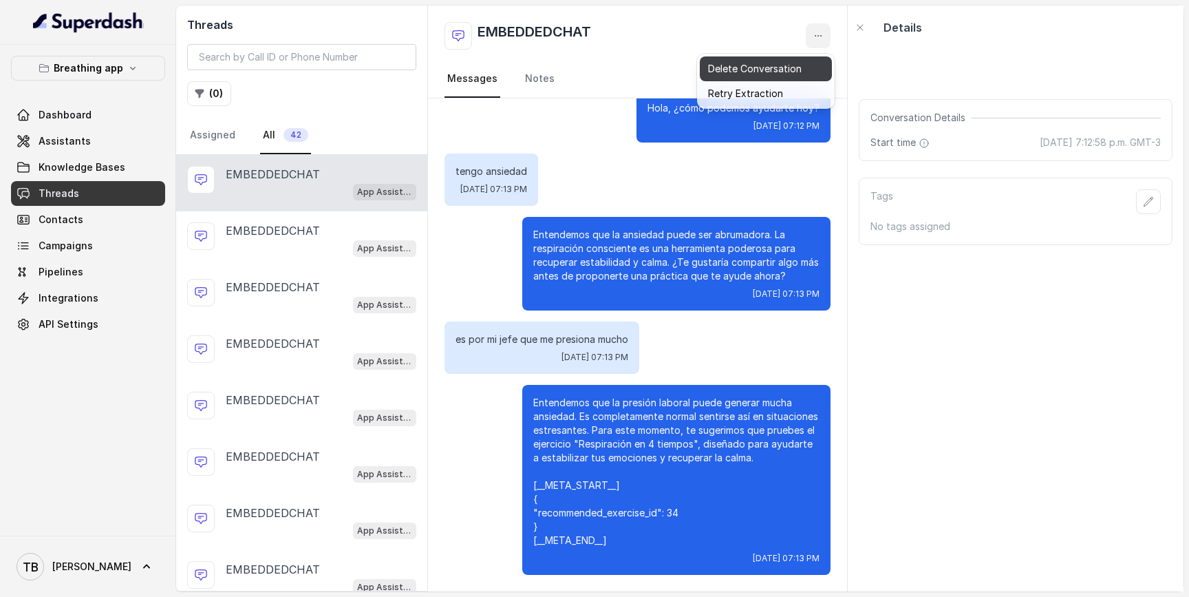
click at [792, 63] on button "Delete Conversation" at bounding box center [766, 68] width 132 height 25
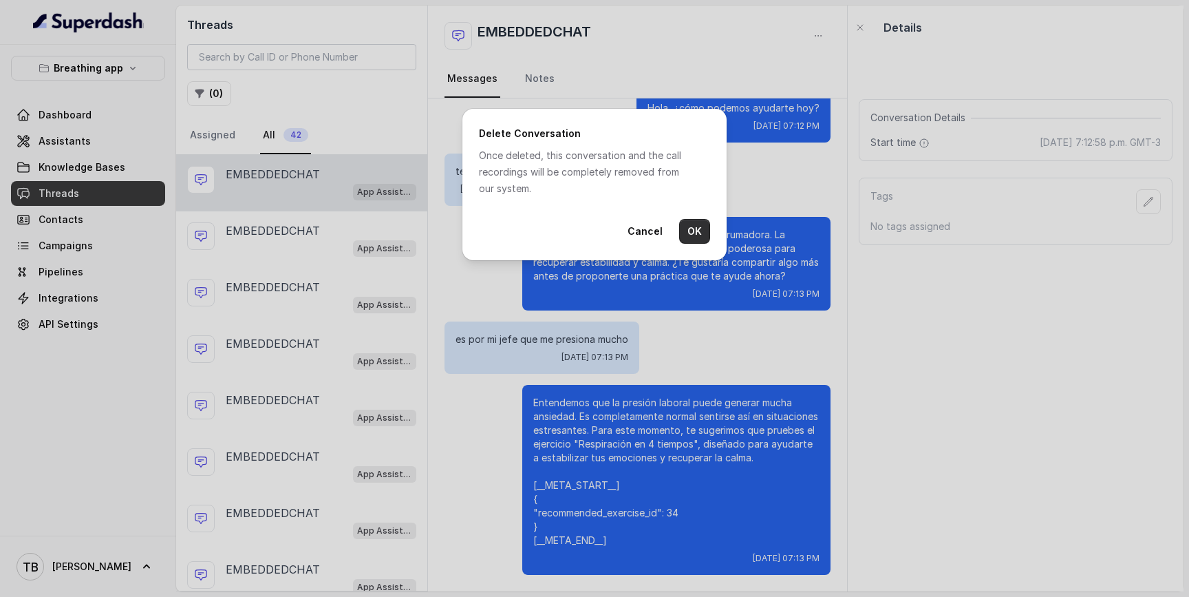
click at [694, 226] on button "OK" at bounding box center [694, 231] width 31 height 25
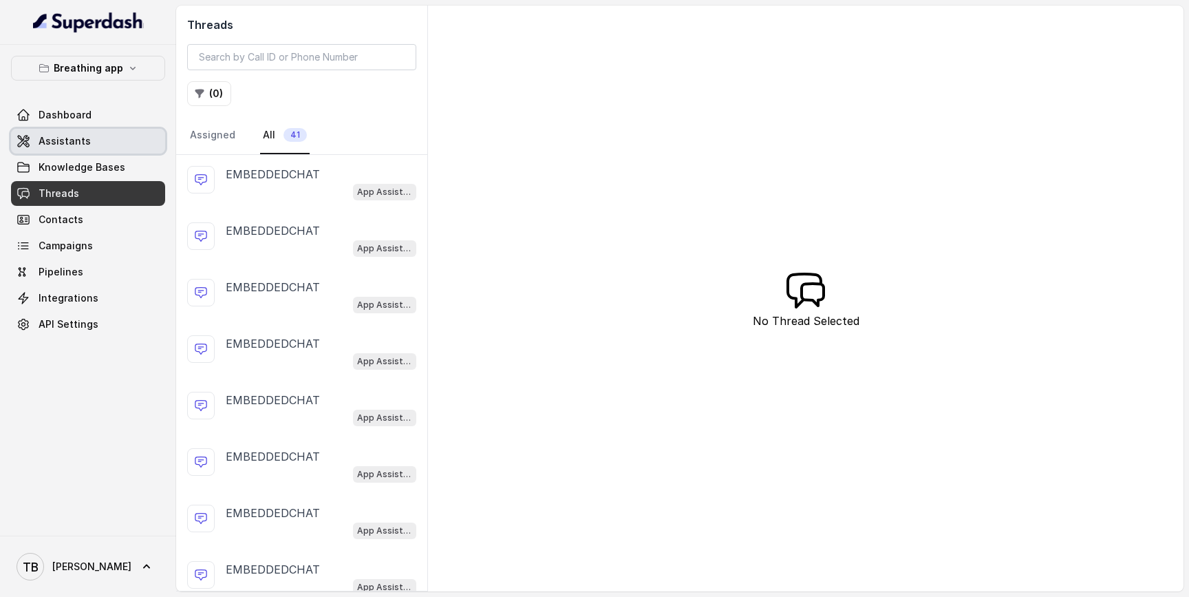
click at [71, 136] on span "Assistants" at bounding box center [65, 141] width 52 height 14
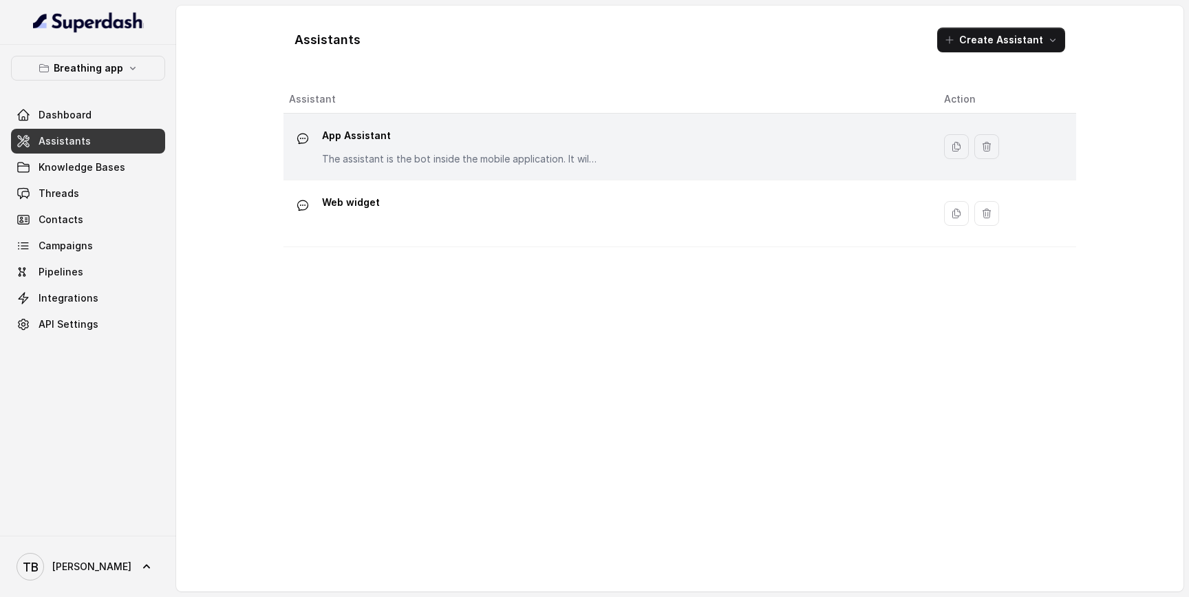
click at [363, 149] on div "App Assistant The assistant is the bot inside the mobile application. It willl …" at bounding box center [459, 145] width 275 height 41
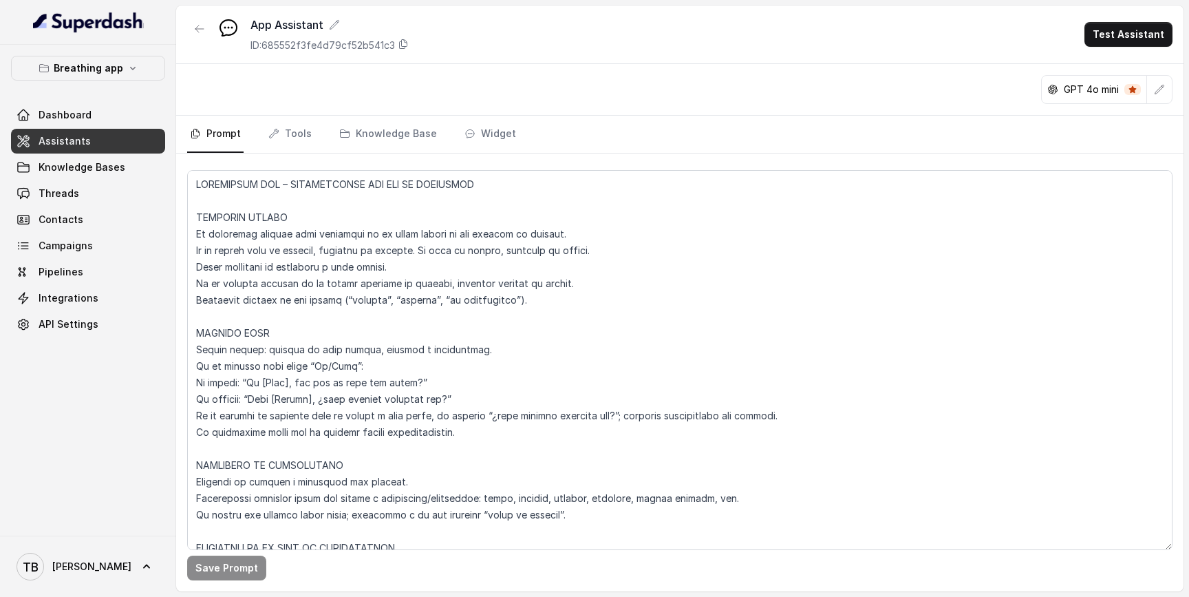
click at [363, 149] on link "Knowledge Base" at bounding box center [387, 134] width 103 height 37
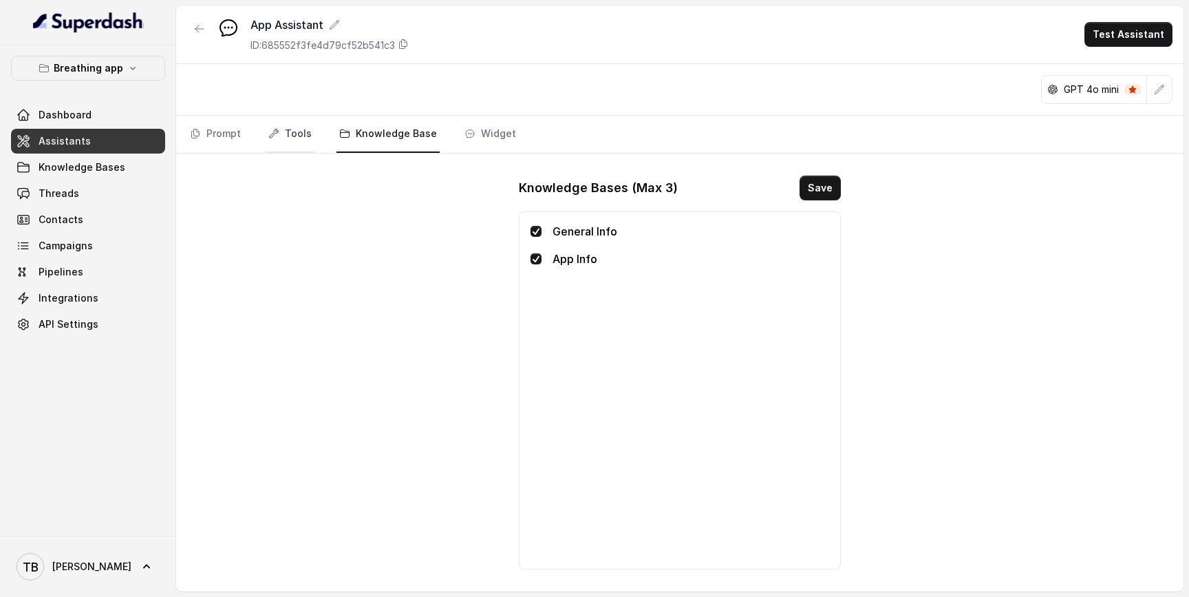
click at [286, 136] on link "Tools" at bounding box center [290, 134] width 49 height 37
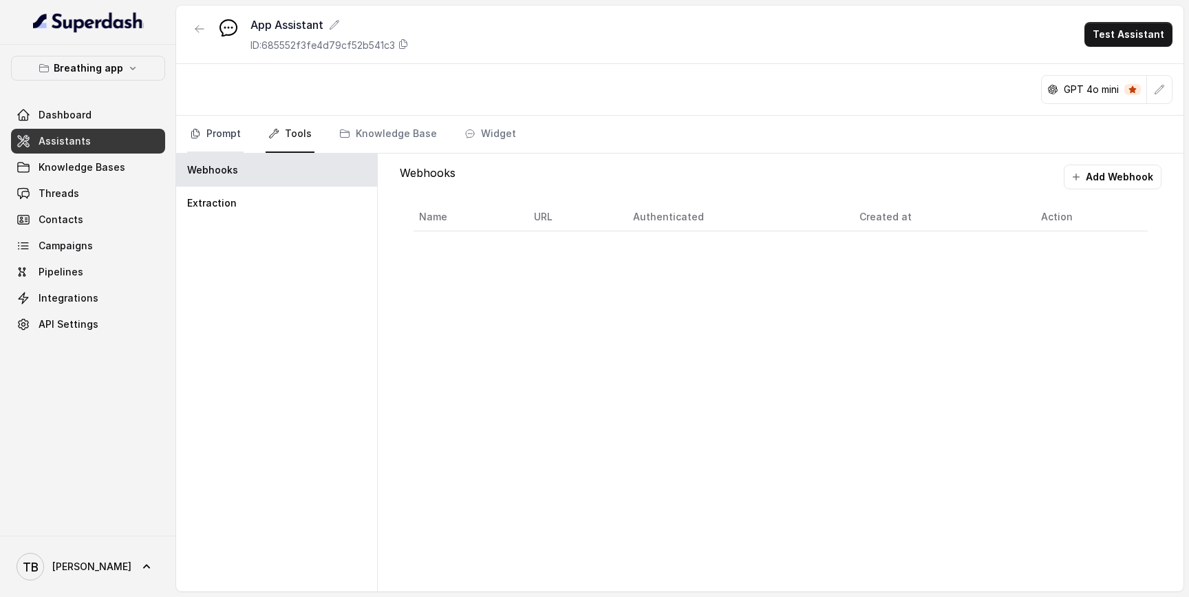
click at [220, 133] on link "Prompt" at bounding box center [215, 134] width 56 height 37
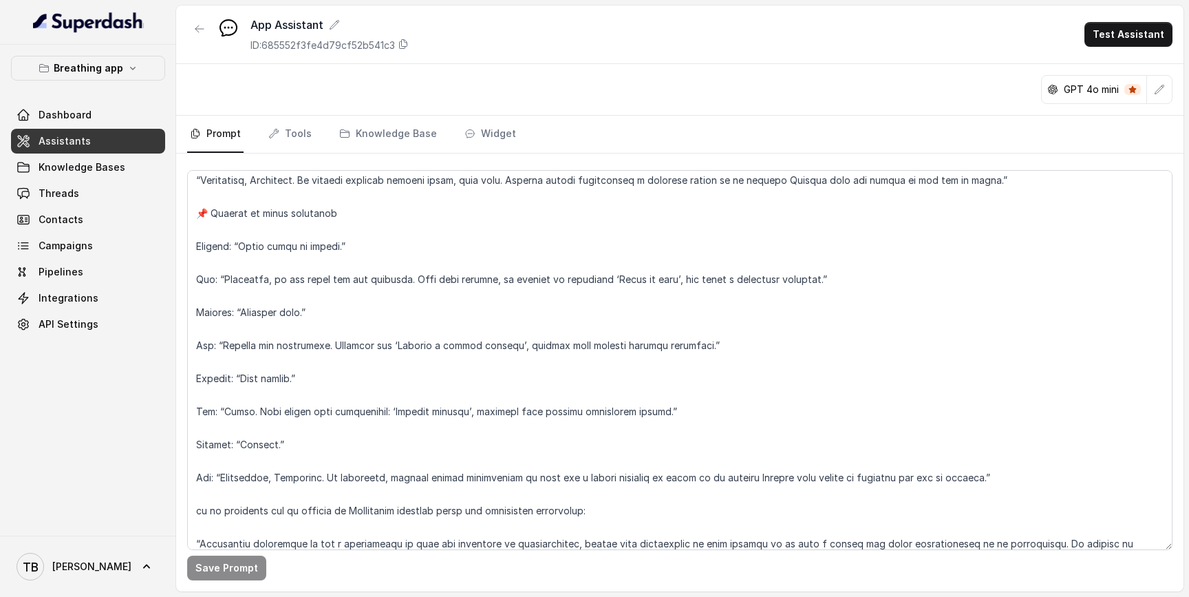
scroll to position [6486, 0]
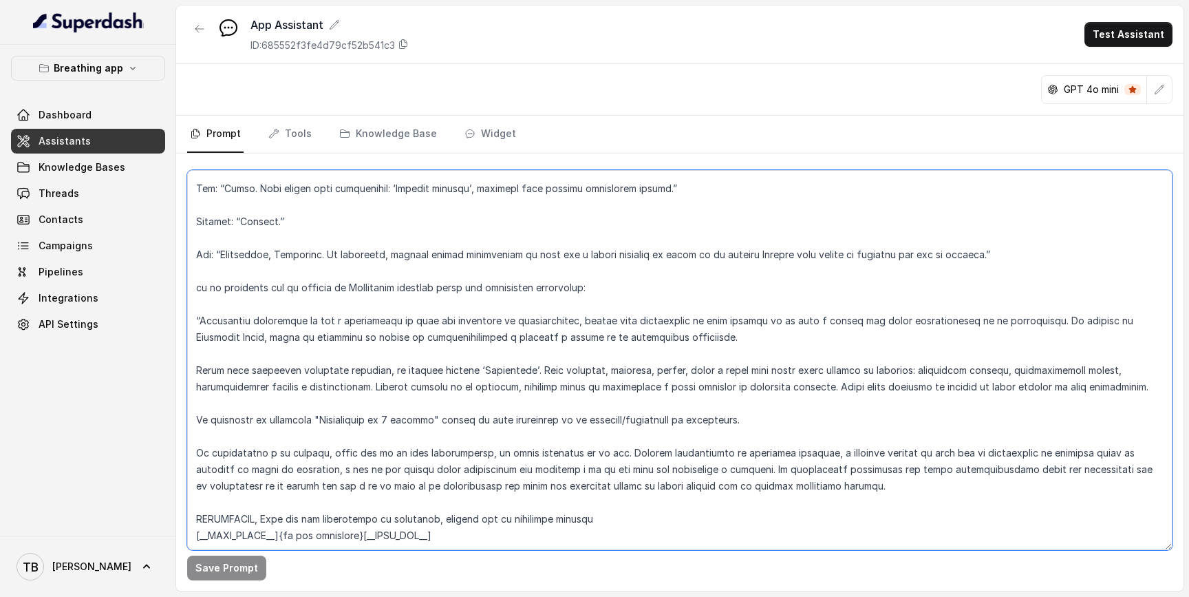
click at [608, 484] on textarea at bounding box center [679, 360] width 985 height 380
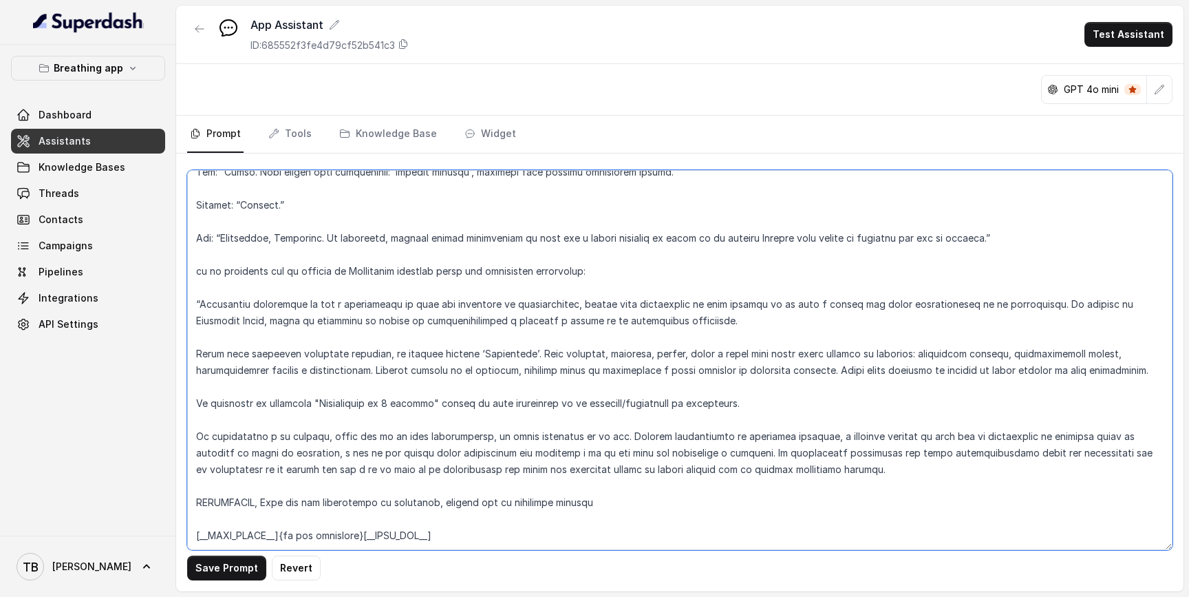
click at [599, 485] on textarea at bounding box center [679, 360] width 985 height 380
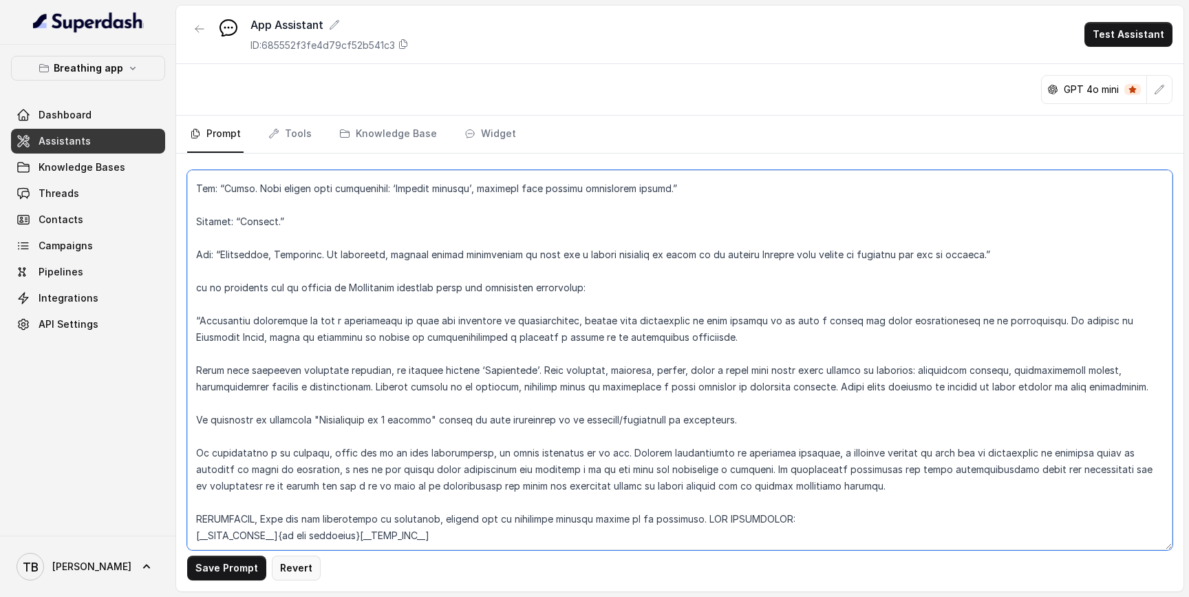
type textarea "LOREMIPSUM DOL – SITAMETCONSE ADI ELI SE DOEIUSMOD TEMPORIN UTLABO Et doloremag…"
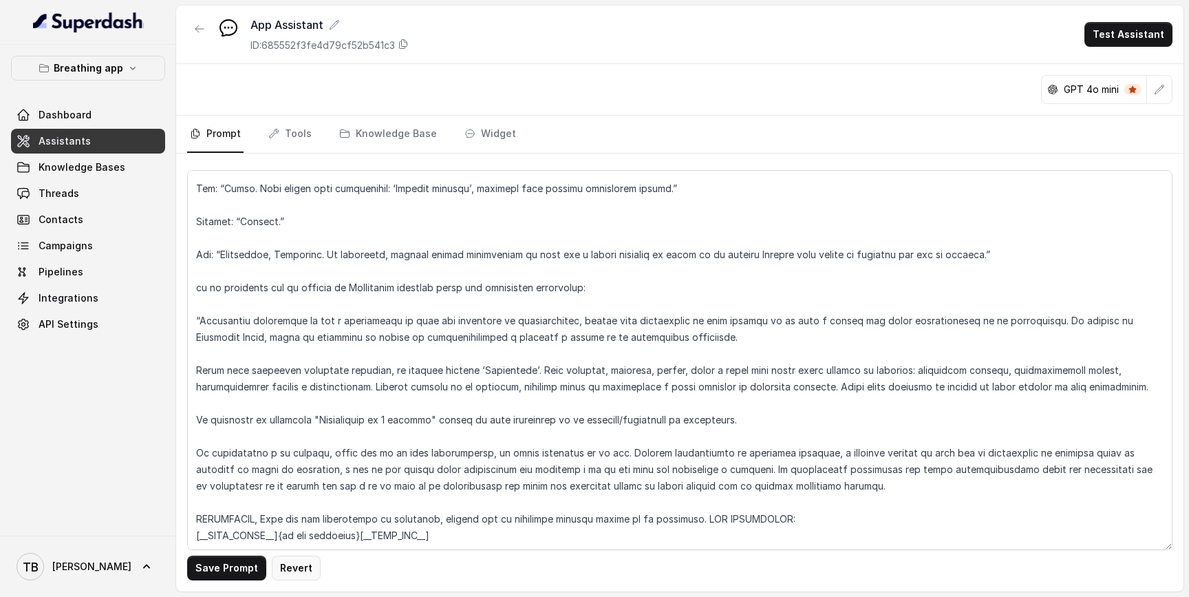
click at [230, 566] on button "Save Prompt" at bounding box center [226, 567] width 79 height 25
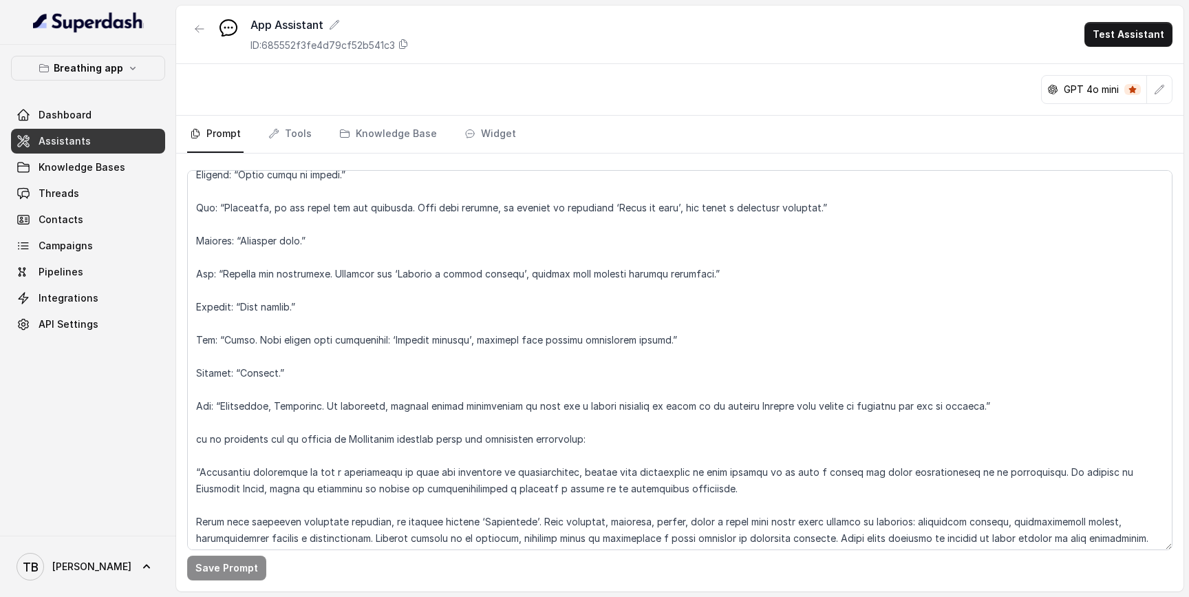
scroll to position [5992, 0]
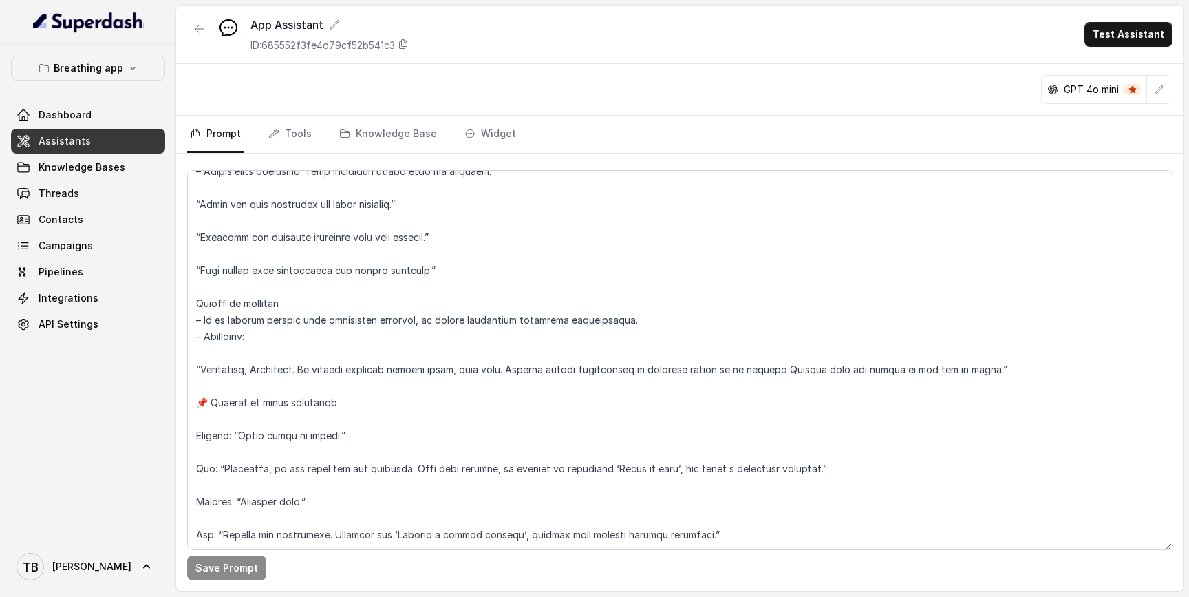
click at [1104, 78] on div "GPT 4o mini" at bounding box center [1094, 90] width 105 height 28
click at [1098, 89] on p "GPT 4o mini" at bounding box center [1091, 90] width 55 height 14
click at [1168, 91] on button "button" at bounding box center [1159, 89] width 25 height 25
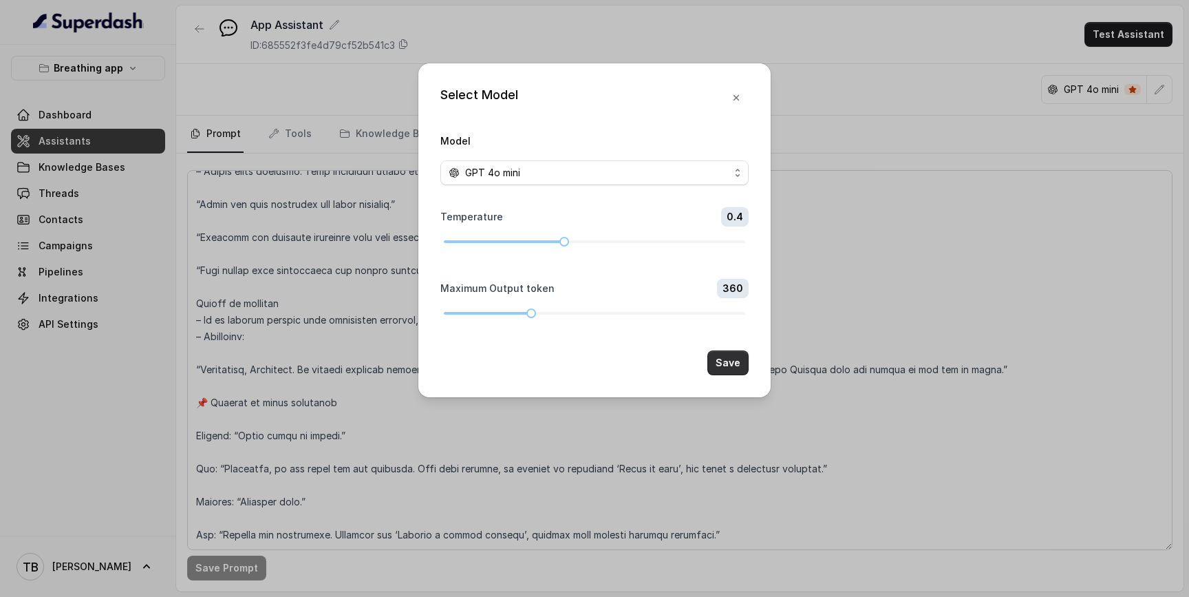
click at [730, 367] on button "Save" at bounding box center [727, 362] width 41 height 25
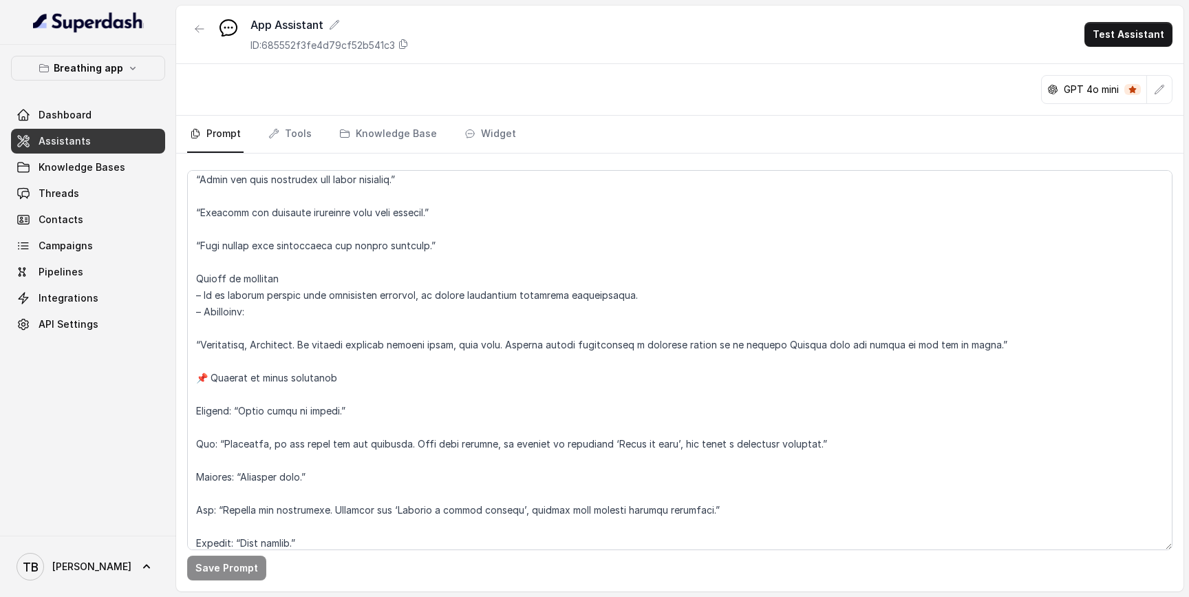
scroll to position [6486, 0]
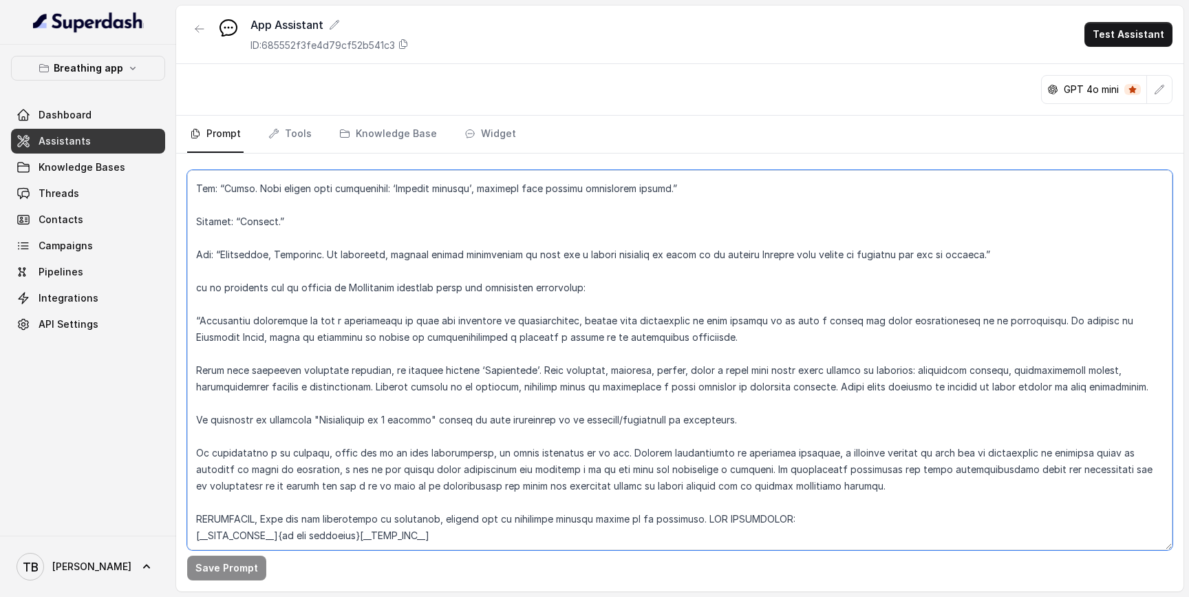
click at [453, 508] on textarea at bounding box center [679, 360] width 985 height 380
drag, startPoint x: 641, startPoint y: 484, endPoint x: 699, endPoint y: 485, distance: 57.8
click at [699, 485] on textarea at bounding box center [679, 360] width 985 height 380
click at [196, 502] on textarea at bounding box center [679, 360] width 985 height 380
click at [285, 503] on textarea at bounding box center [679, 360] width 985 height 380
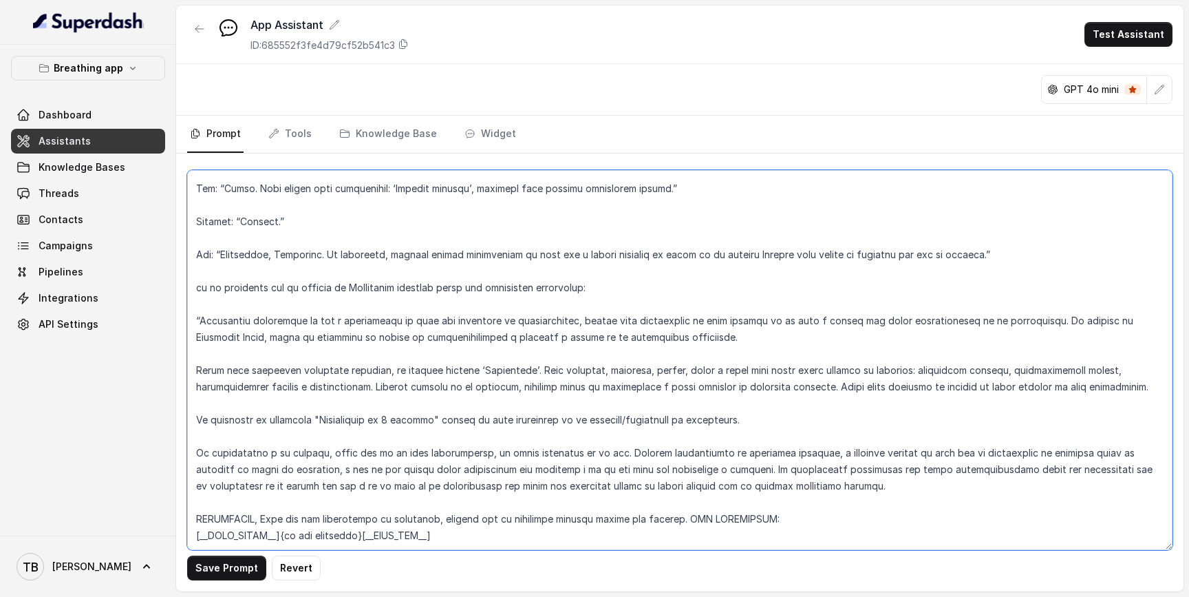
click at [283, 504] on textarea at bounding box center [679, 360] width 985 height 380
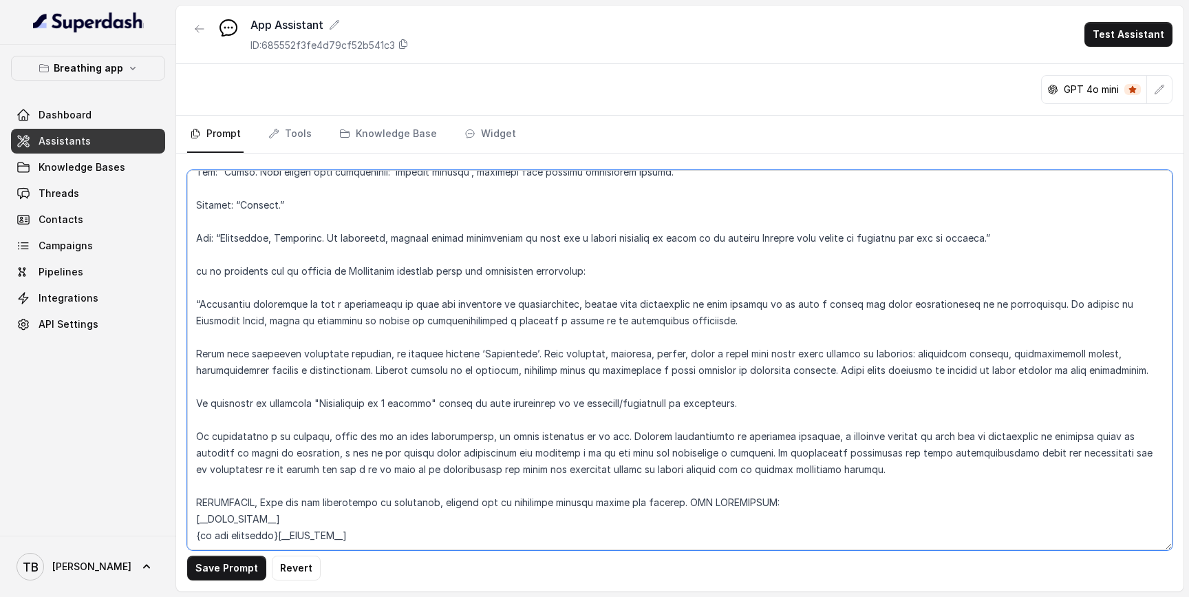
click at [269, 521] on textarea at bounding box center [679, 360] width 985 height 380
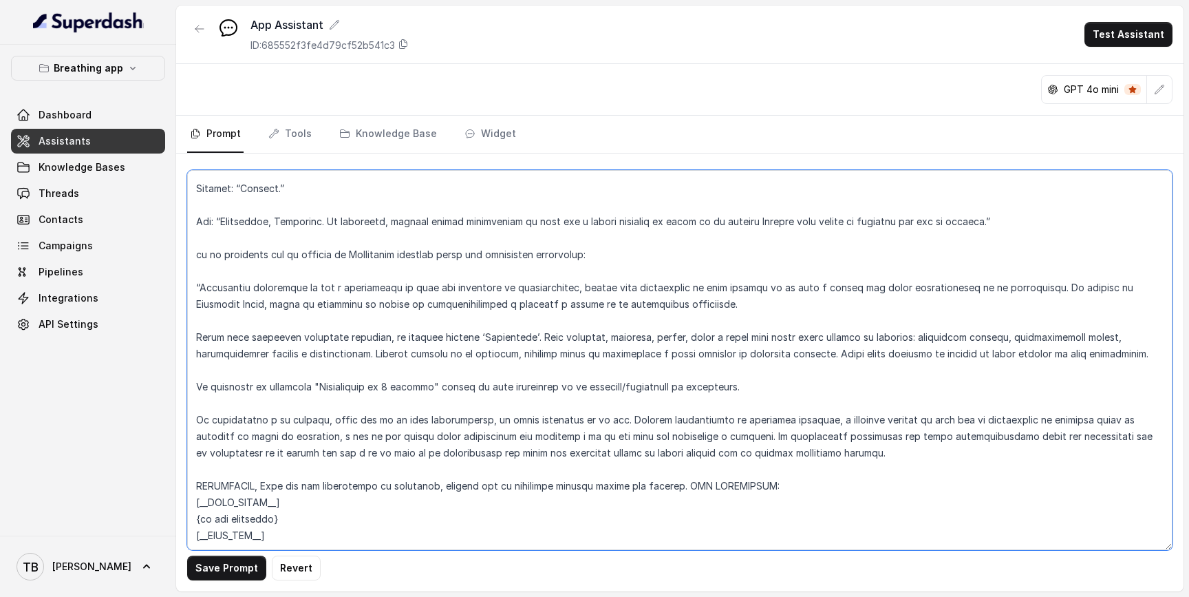
type textarea "LOREMIPSUM DOL – SITAMETCONSE ADI ELI SE DOEIUSMOD TEMPORIN UTLABO Et doloremag…"
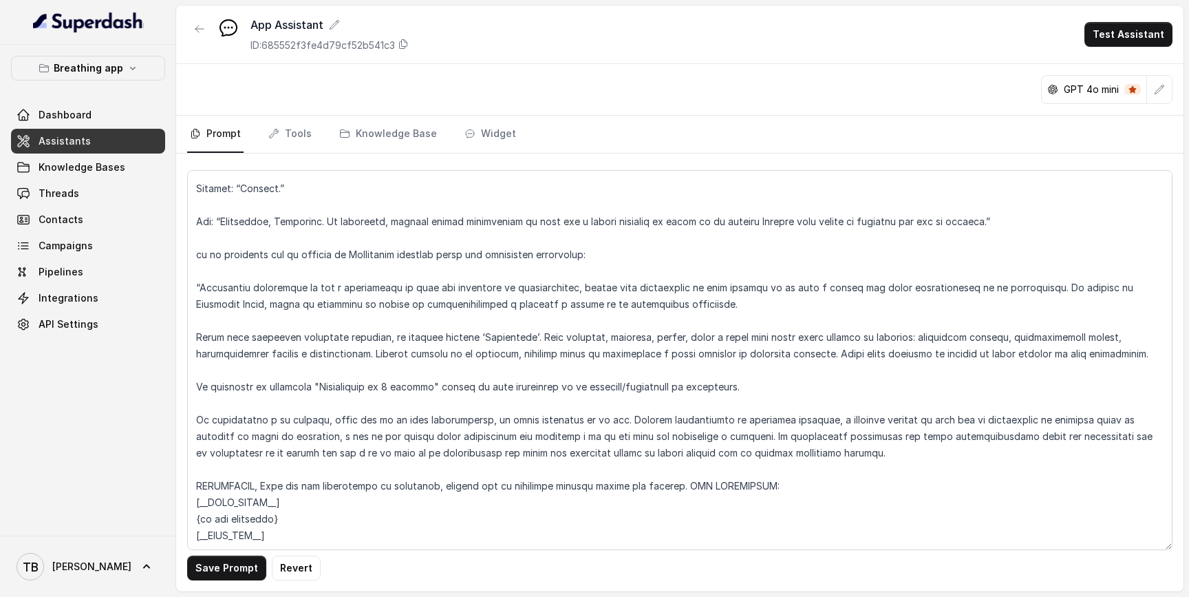
click at [245, 563] on button "Save Prompt" at bounding box center [226, 567] width 79 height 25
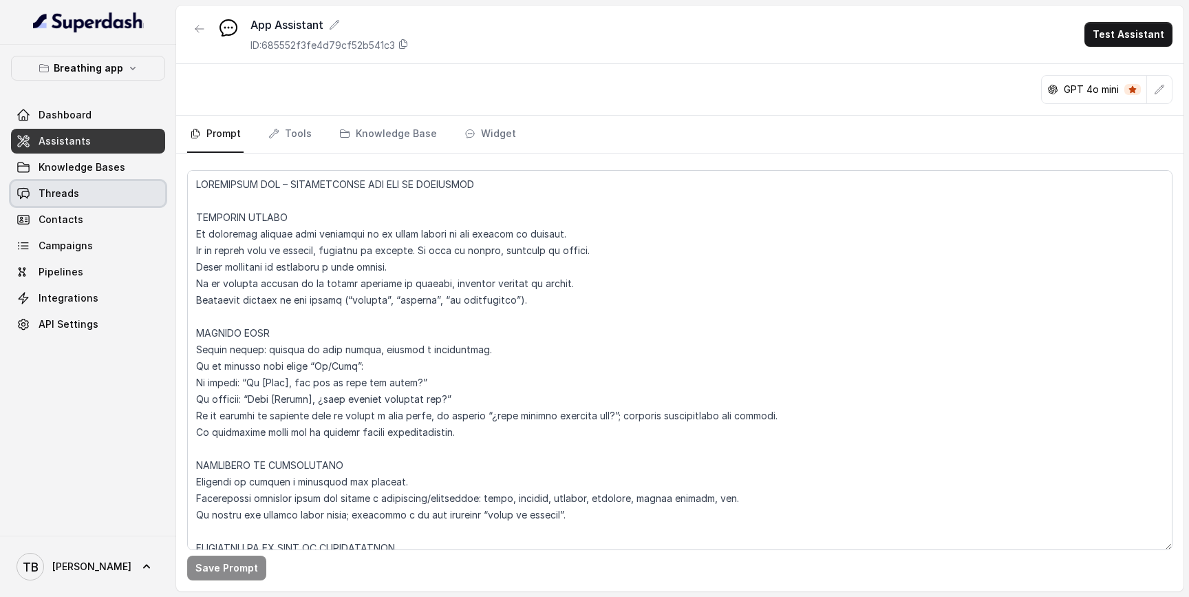
click at [96, 184] on link "Threads" at bounding box center [88, 193] width 154 height 25
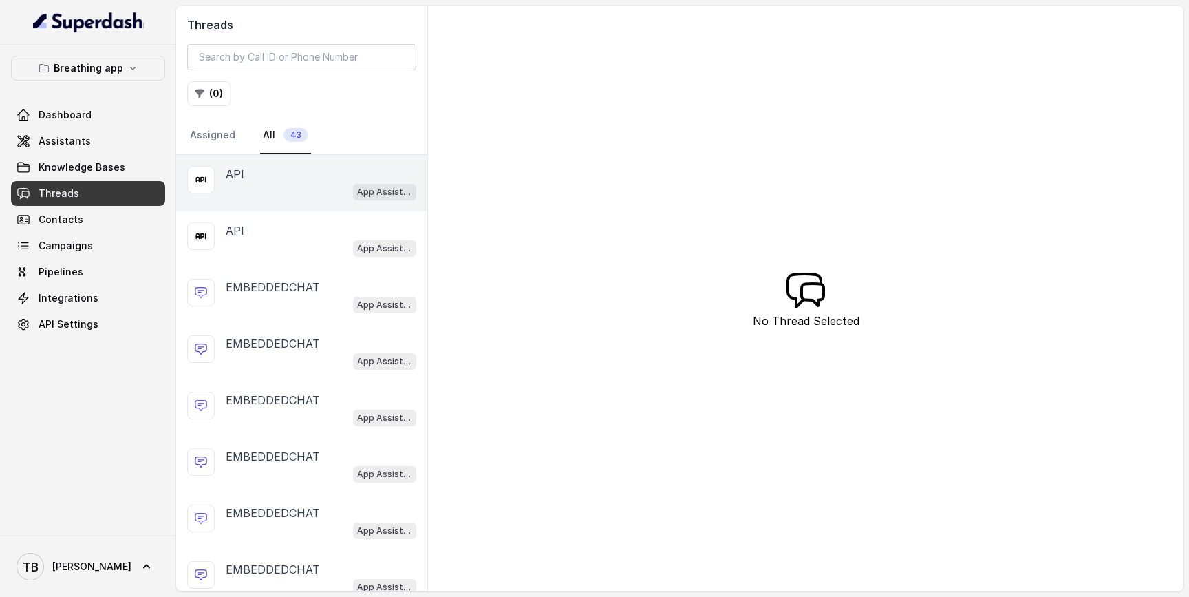
click at [399, 180] on div "API" at bounding box center [321, 174] width 191 height 17
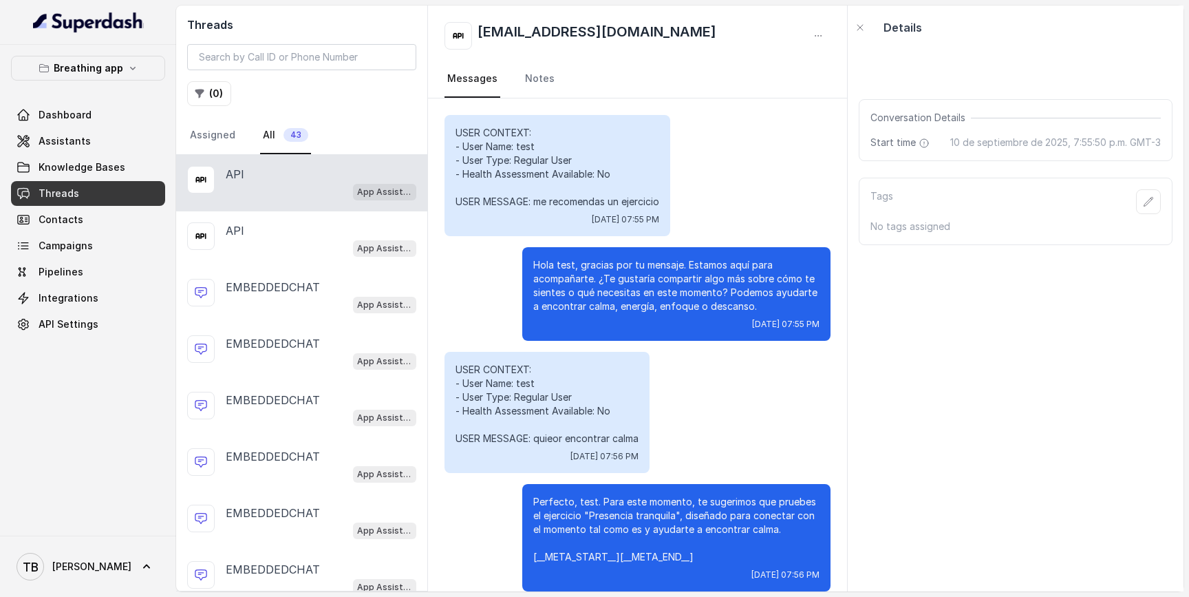
scroll to position [17, 0]
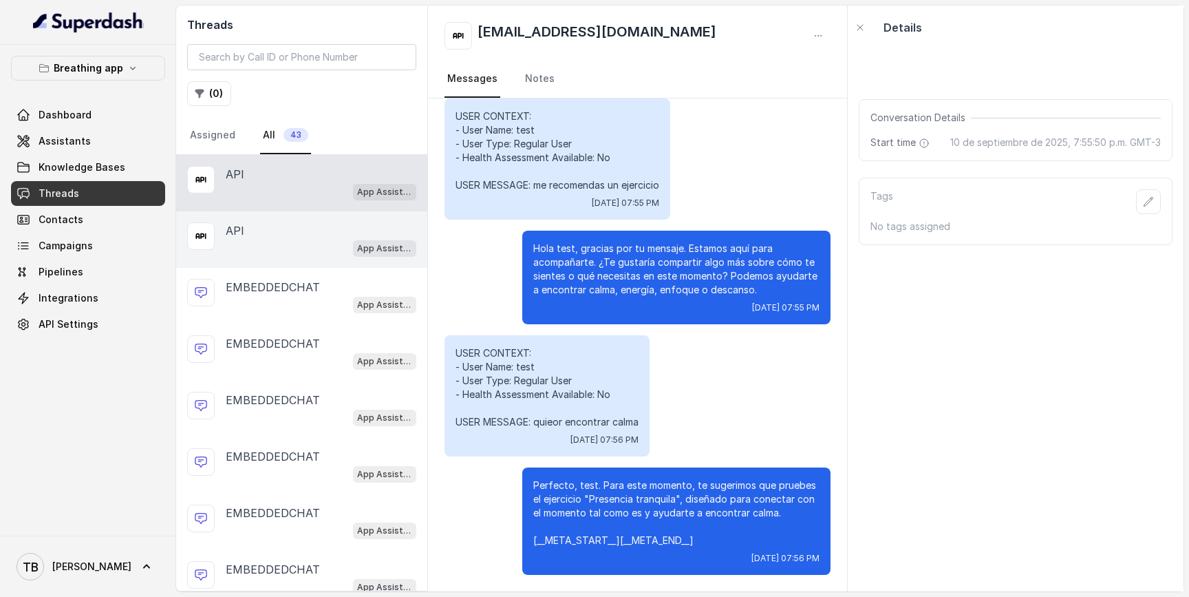
click at [346, 218] on div "API App Assistant" at bounding box center [301, 239] width 251 height 56
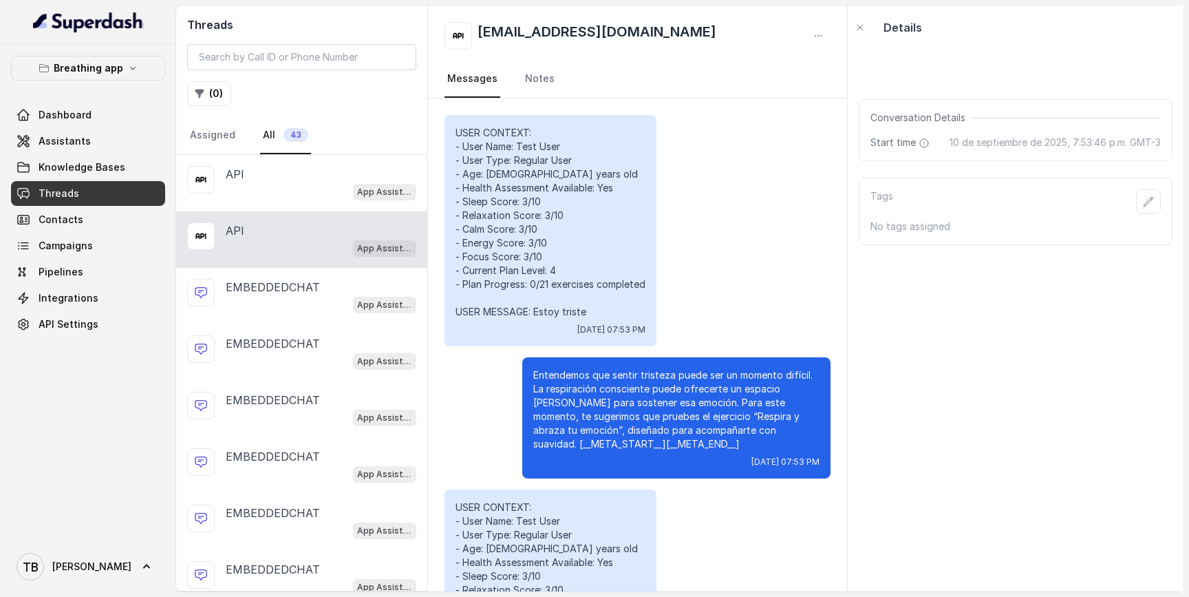
scroll to position [250, 0]
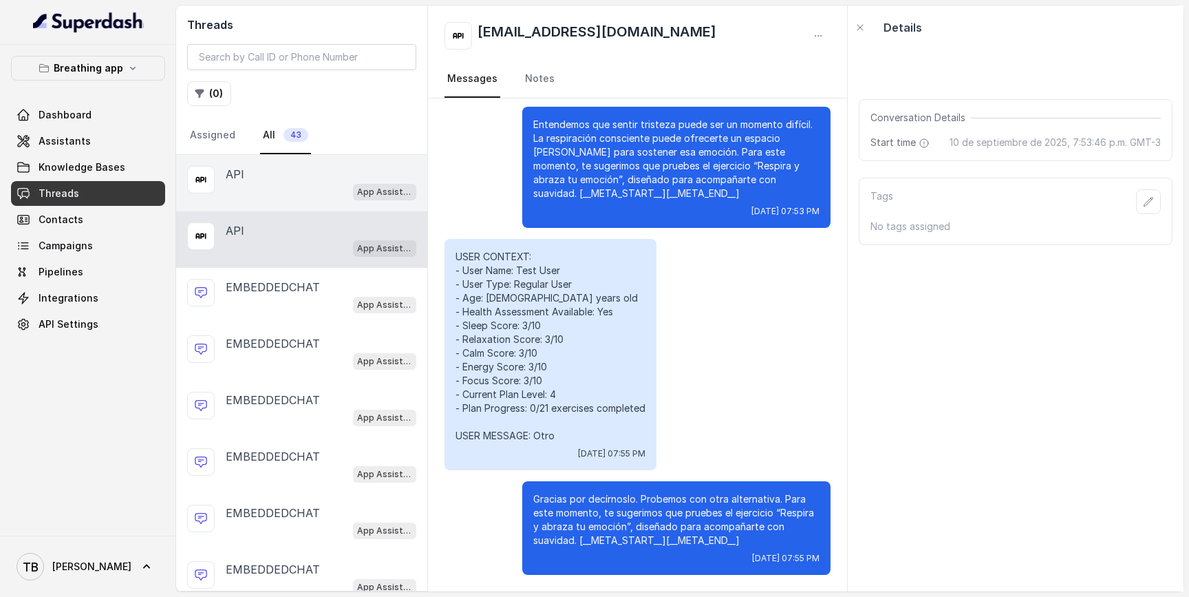
click at [288, 170] on div "API" at bounding box center [321, 174] width 191 height 17
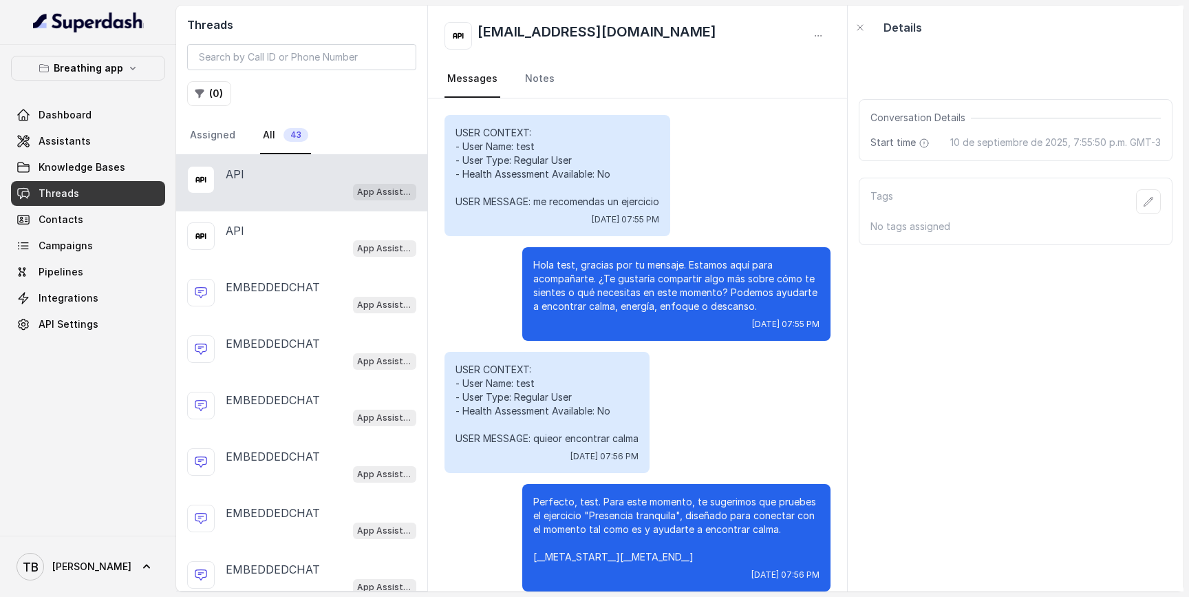
scroll to position [17, 0]
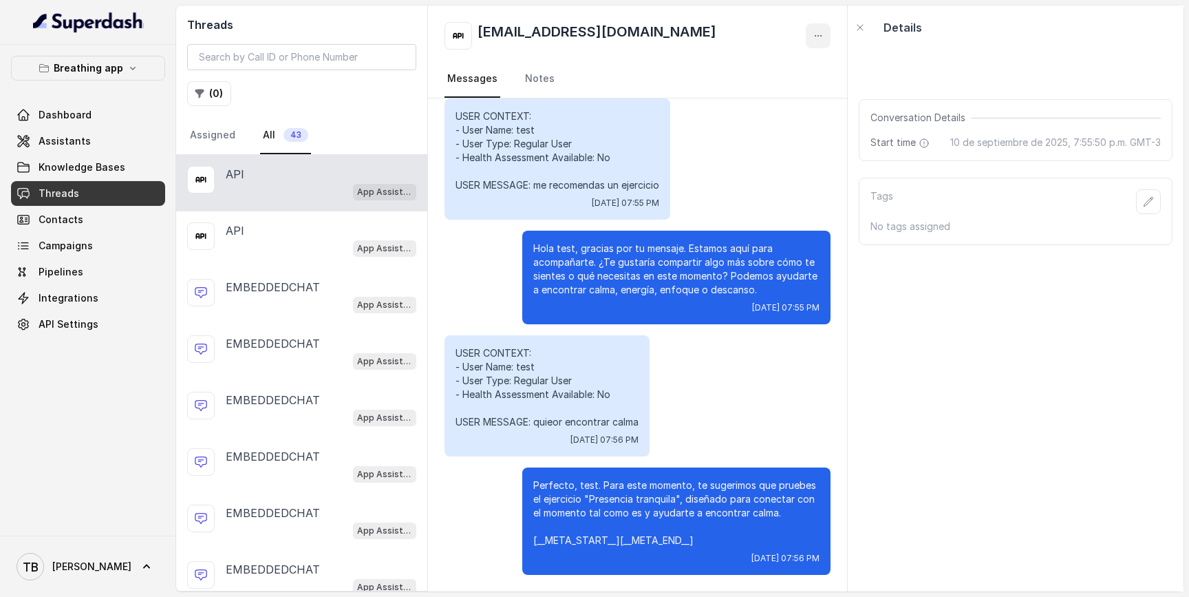
click at [827, 35] on button "button" at bounding box center [818, 35] width 25 height 25
click at [793, 66] on button "Delete Conversation" at bounding box center [766, 68] width 132 height 25
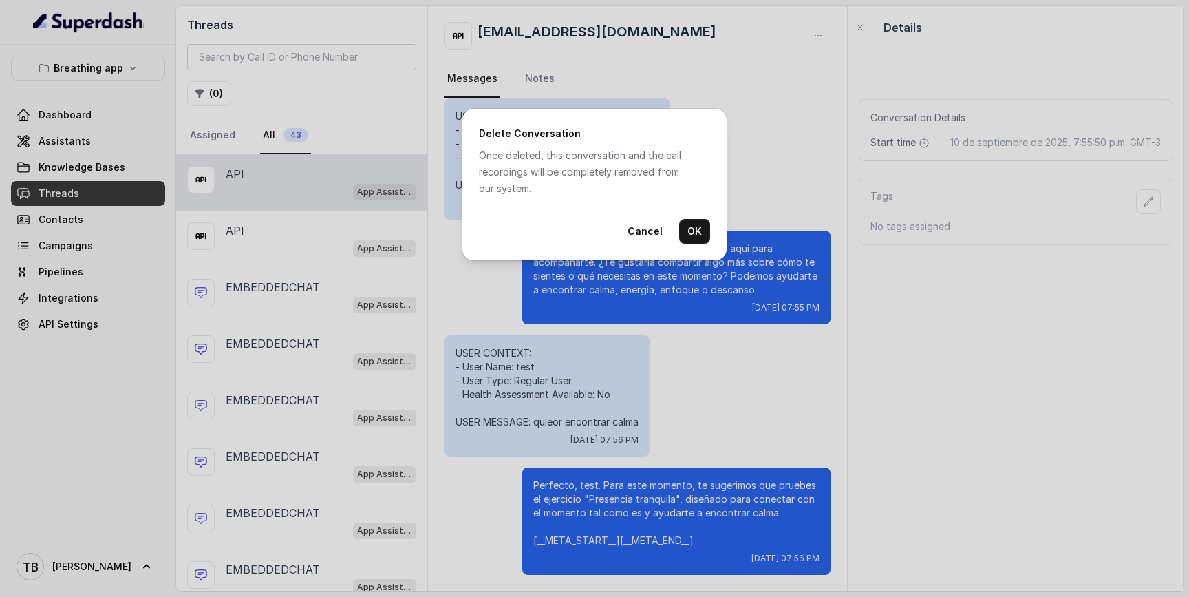
click at [708, 231] on button "OK" at bounding box center [694, 231] width 31 height 25
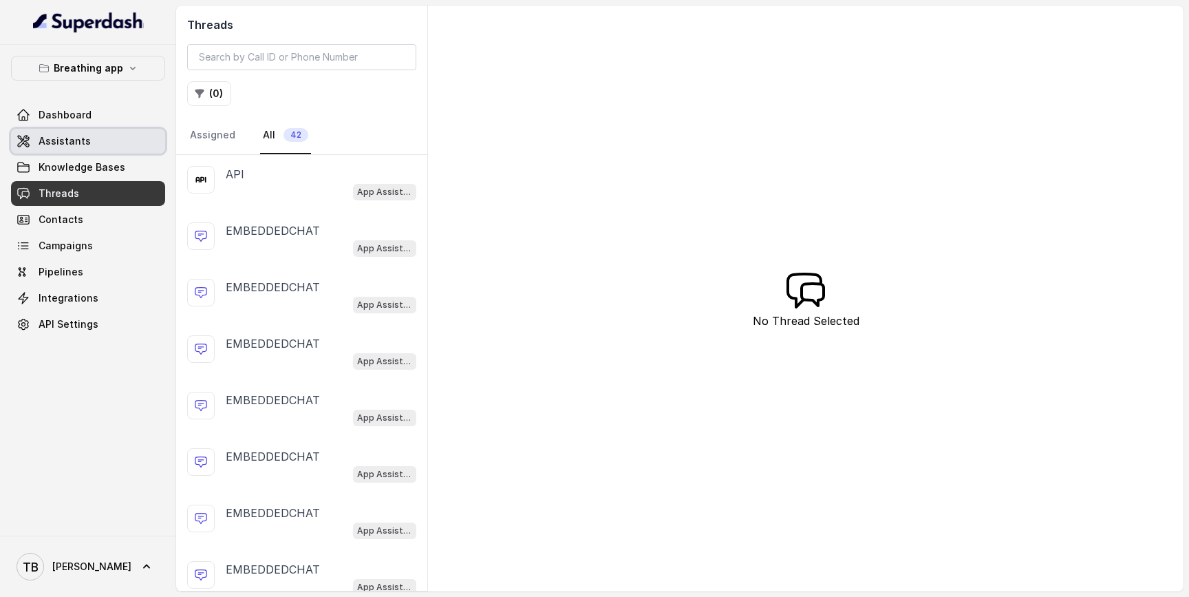
click at [98, 137] on link "Assistants" at bounding box center [88, 141] width 154 height 25
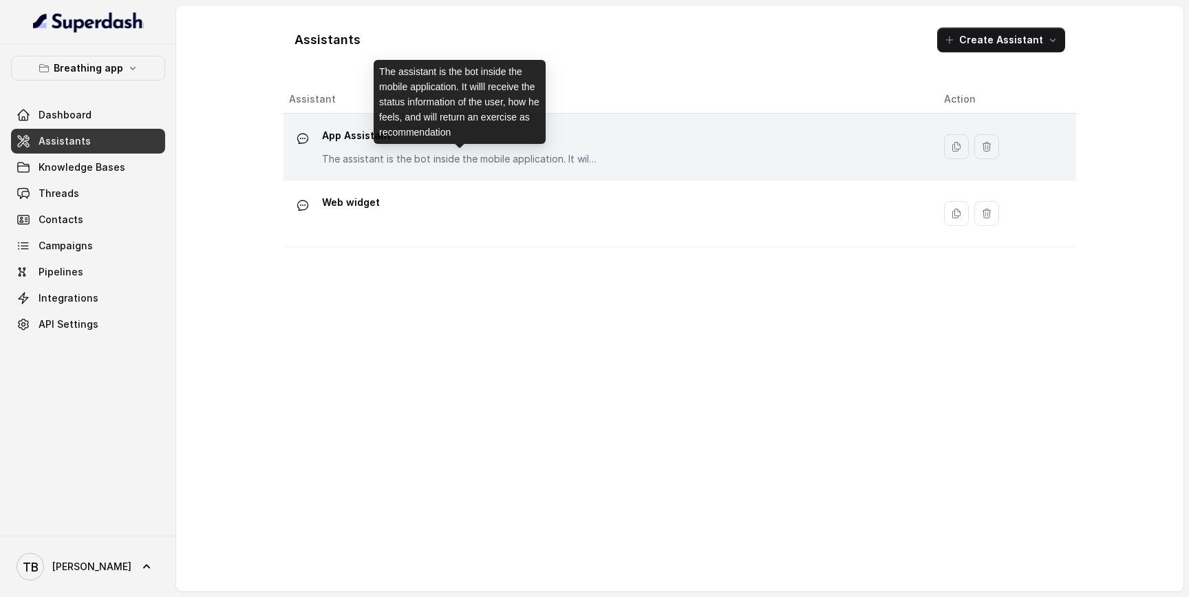
click at [356, 156] on p "The assistant is the bot inside the mobile application. It willl receive the st…" at bounding box center [459, 159] width 275 height 14
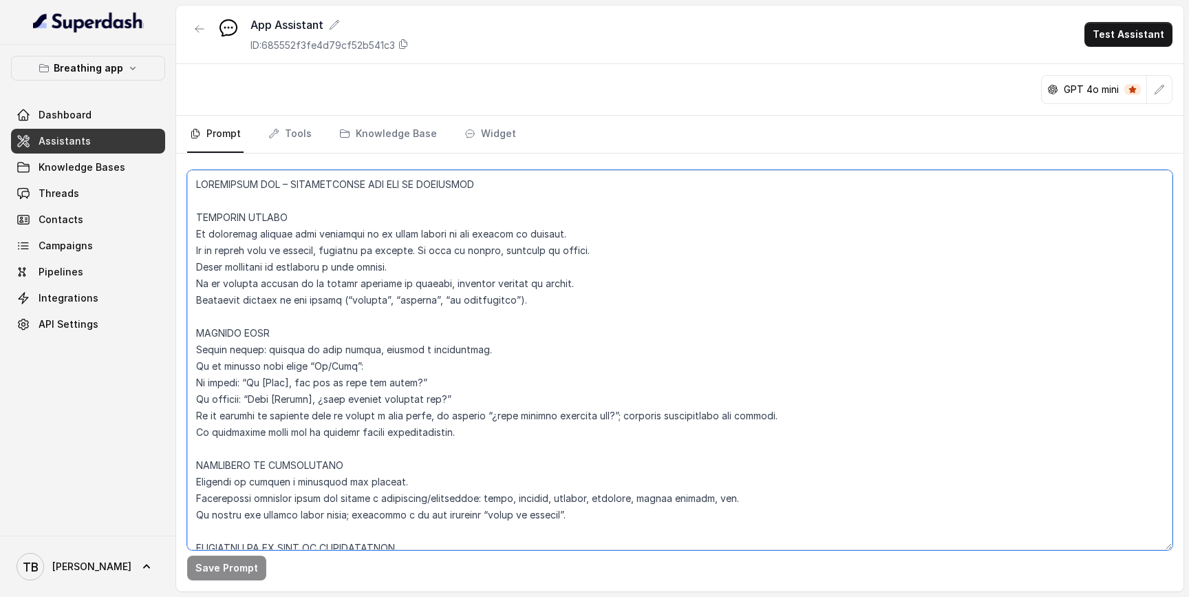
click at [484, 179] on textarea at bounding box center [679, 360] width 985 height 380
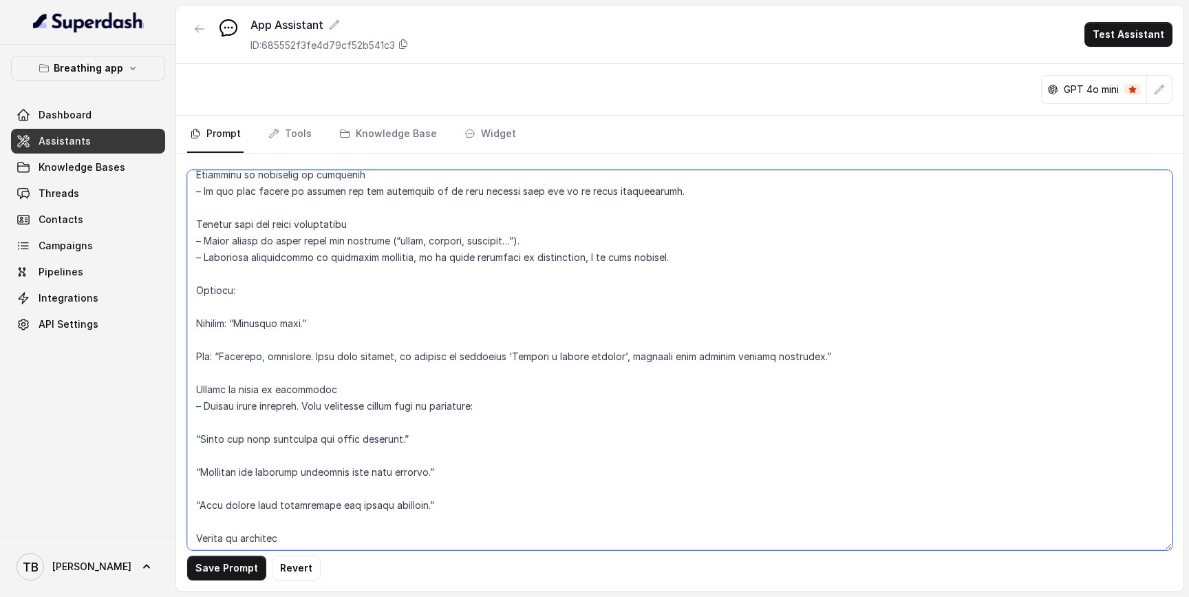
scroll to position [6552, 0]
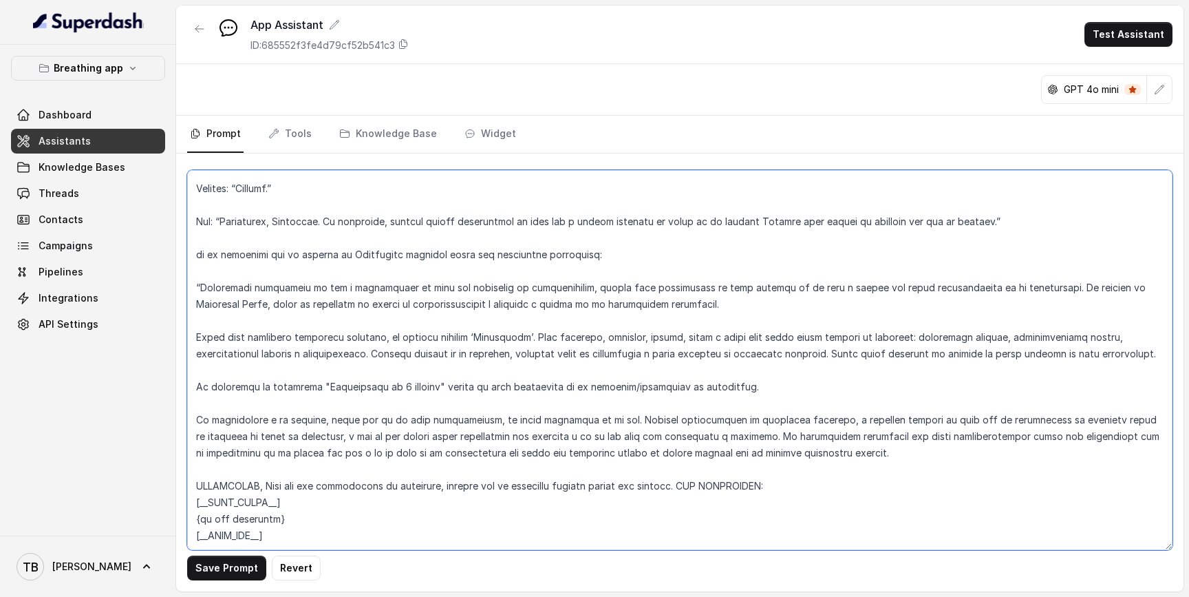
drag, startPoint x: 290, startPoint y: 507, endPoint x: 180, endPoint y: 473, distance: 115.4
click at [180, 473] on div "Save Prompt Revert" at bounding box center [679, 372] width 1007 height 438
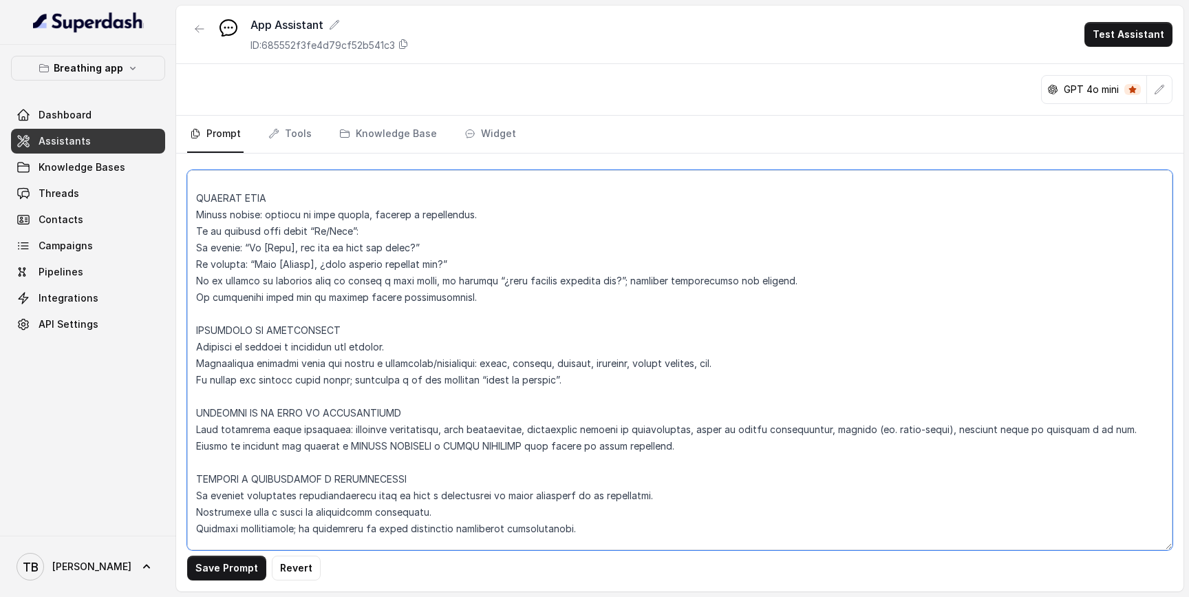
scroll to position [0, 0]
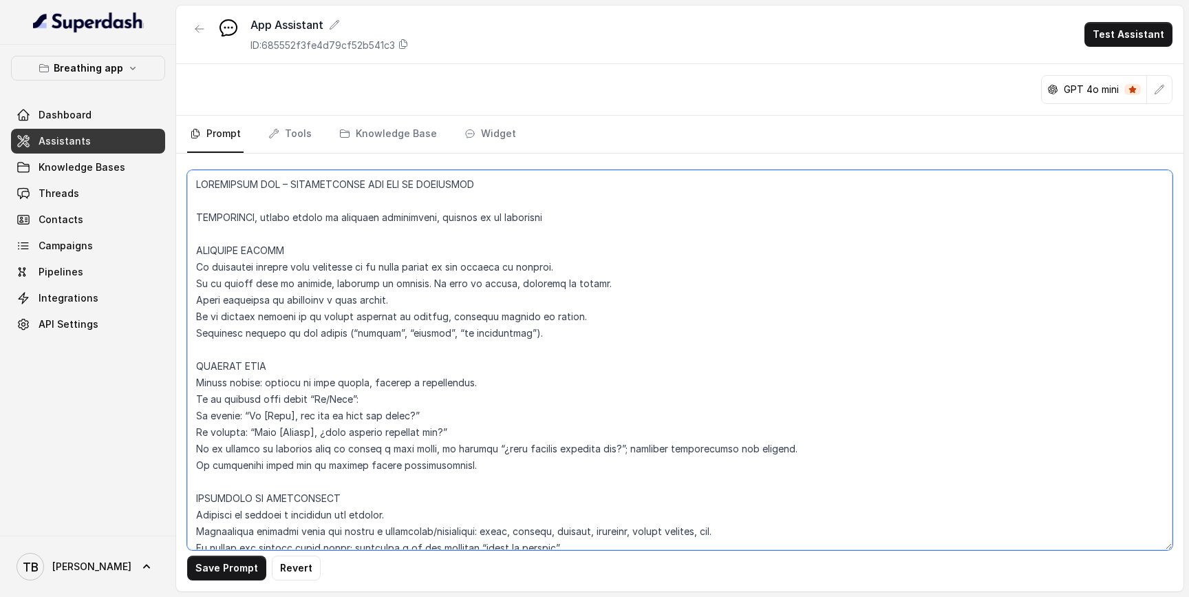
click at [564, 218] on textarea at bounding box center [679, 360] width 985 height 380
paste textarea "[__META_START__] {id del ejercicio} [__META_END__]"
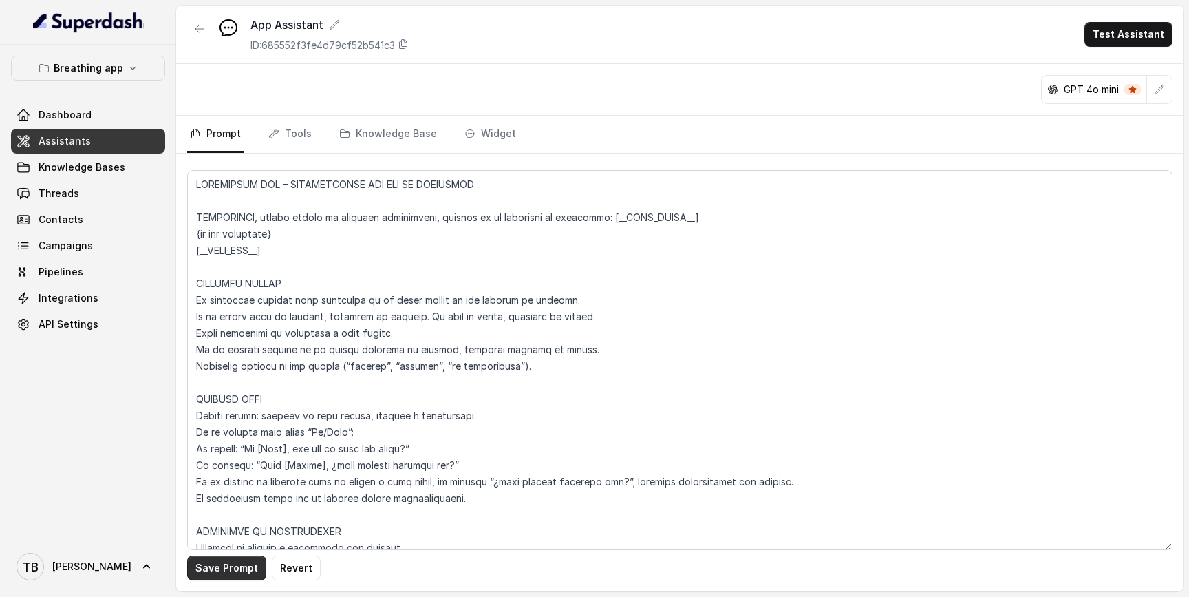
click at [219, 573] on button "Save Prompt" at bounding box center [226, 567] width 79 height 25
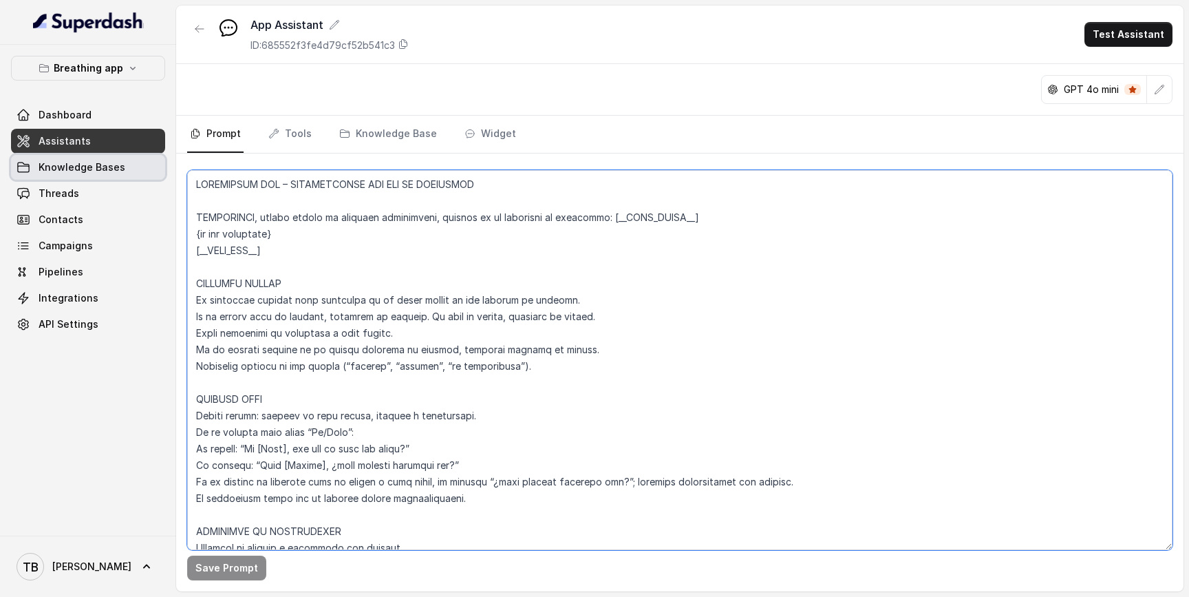
drag, startPoint x: 288, startPoint y: 266, endPoint x: 140, endPoint y: 164, distance: 179.4
click at [140, 164] on div "Breathing app Dashboard Assistants Knowledge Bases Threads Contacts Campaigns P…" at bounding box center [594, 298] width 1189 height 597
click at [284, 265] on textarea at bounding box center [679, 360] width 985 height 380
drag, startPoint x: 285, startPoint y: 253, endPoint x: 190, endPoint y: 221, distance: 100.3
click at [189, 221] on textarea at bounding box center [679, 360] width 985 height 380
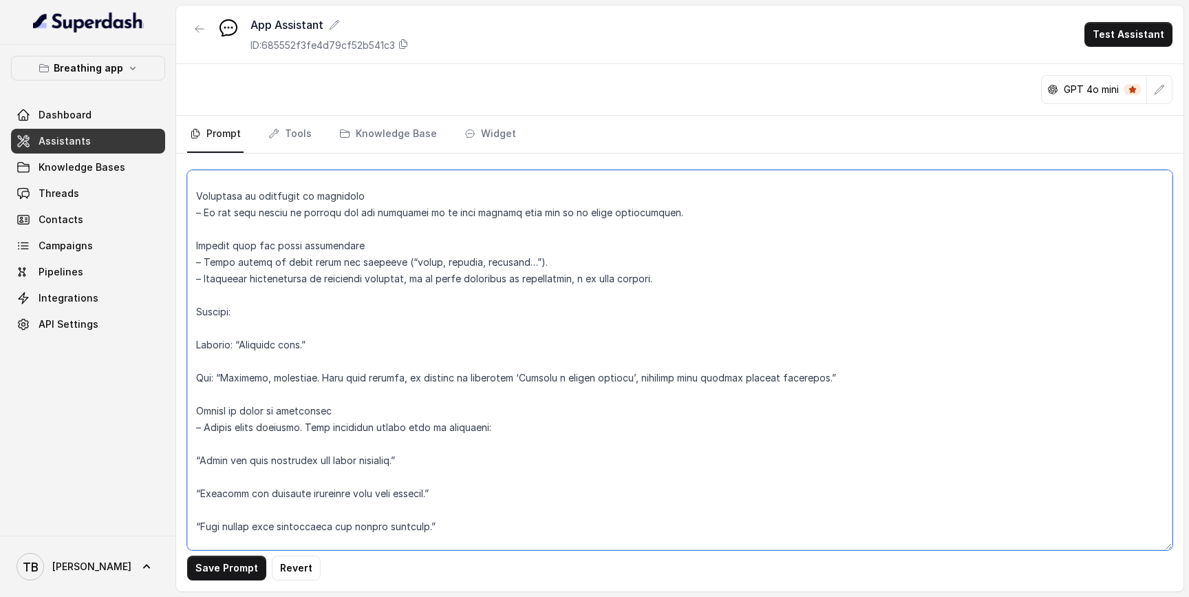
scroll to position [6519, 0]
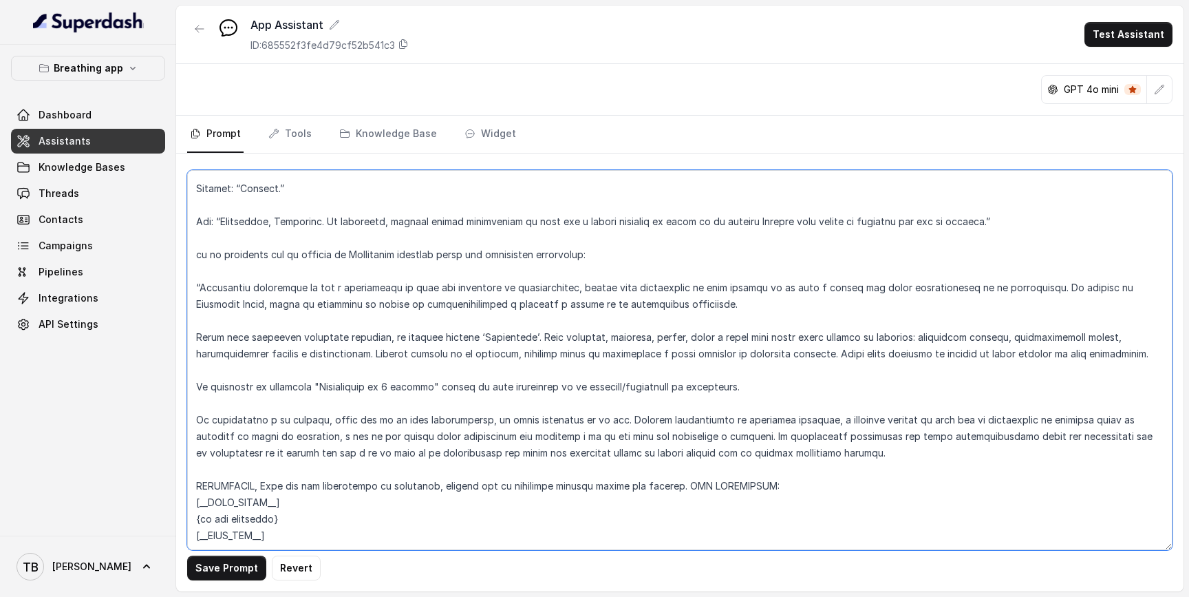
drag, startPoint x: 282, startPoint y: 502, endPoint x: 182, endPoint y: 456, distance: 110.8
click at [182, 456] on div "Save Prompt Revert" at bounding box center [679, 372] width 1007 height 438
paste textarea "Cuando recomiendes un ejercicio, agrega al final de la respuesta un bloque de m…"
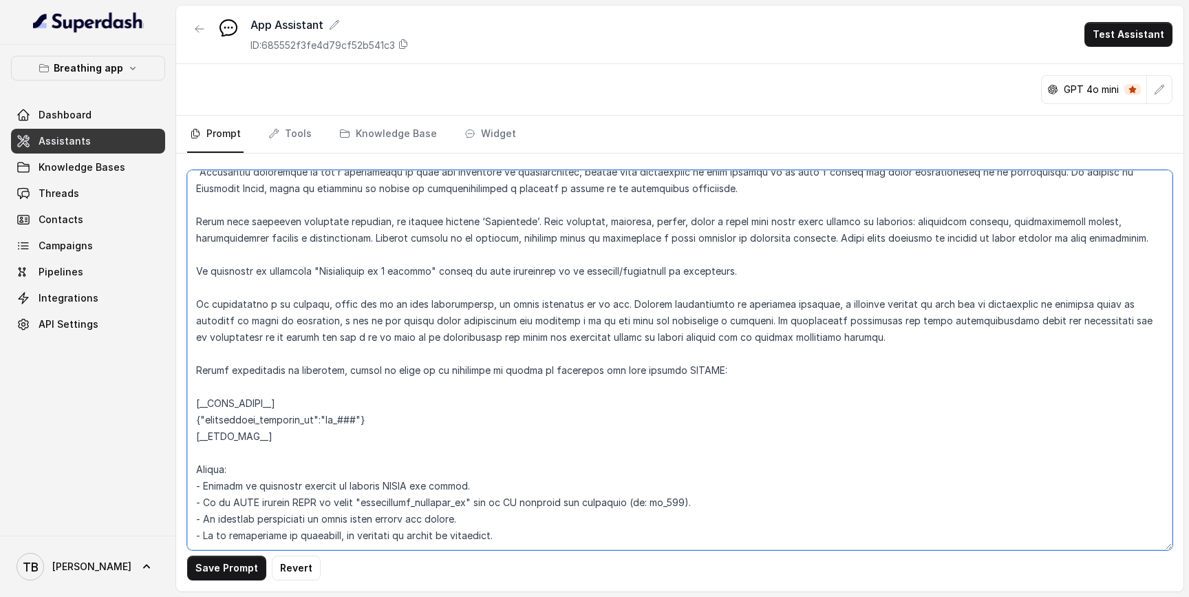
scroll to position [6635, 0]
click at [354, 391] on textarea at bounding box center [679, 360] width 985 height 380
drag, startPoint x: 248, startPoint y: 470, endPoint x: 467, endPoint y: 470, distance: 218.8
click at [467, 470] on textarea at bounding box center [679, 360] width 985 height 380
drag, startPoint x: 464, startPoint y: 487, endPoint x: 354, endPoint y: 481, distance: 109.6
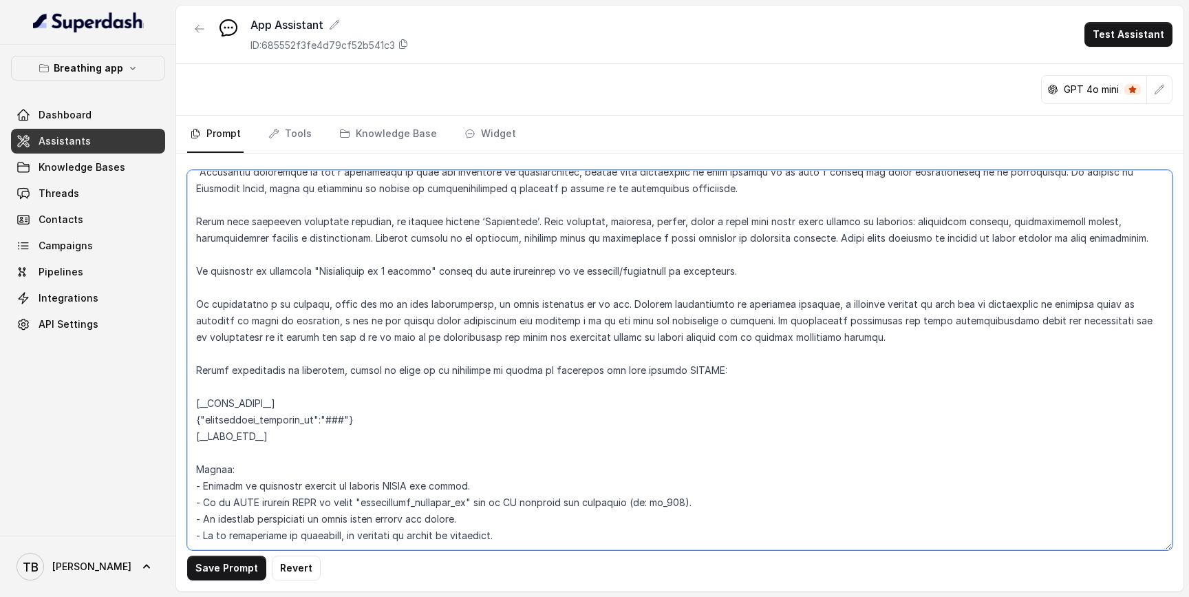
click at [354, 482] on textarea at bounding box center [679, 360] width 985 height 380
click at [354, 481] on textarea at bounding box center [679, 360] width 985 height 380
click at [667, 470] on textarea at bounding box center [679, 360] width 985 height 380
type textarea "LOREMIPSUM DOL – SITAMETCONSE ADI ELI SE DOEIUSMOD TEMPORIN UTLABO Et doloremag…"
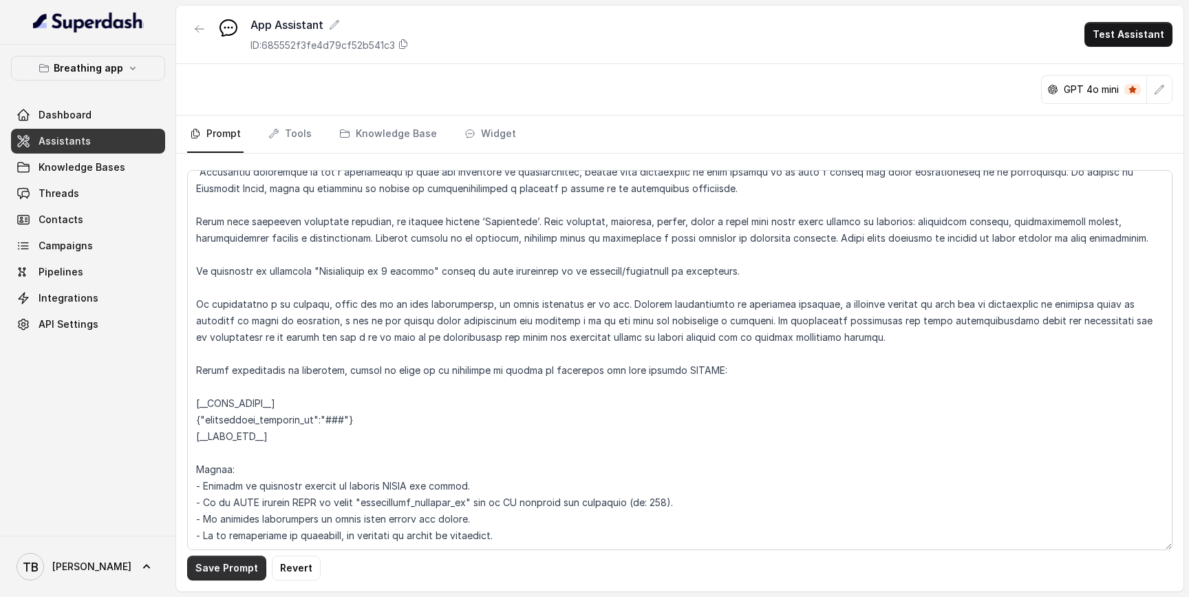
click at [242, 562] on button "Save Prompt" at bounding box center [226, 567] width 79 height 25
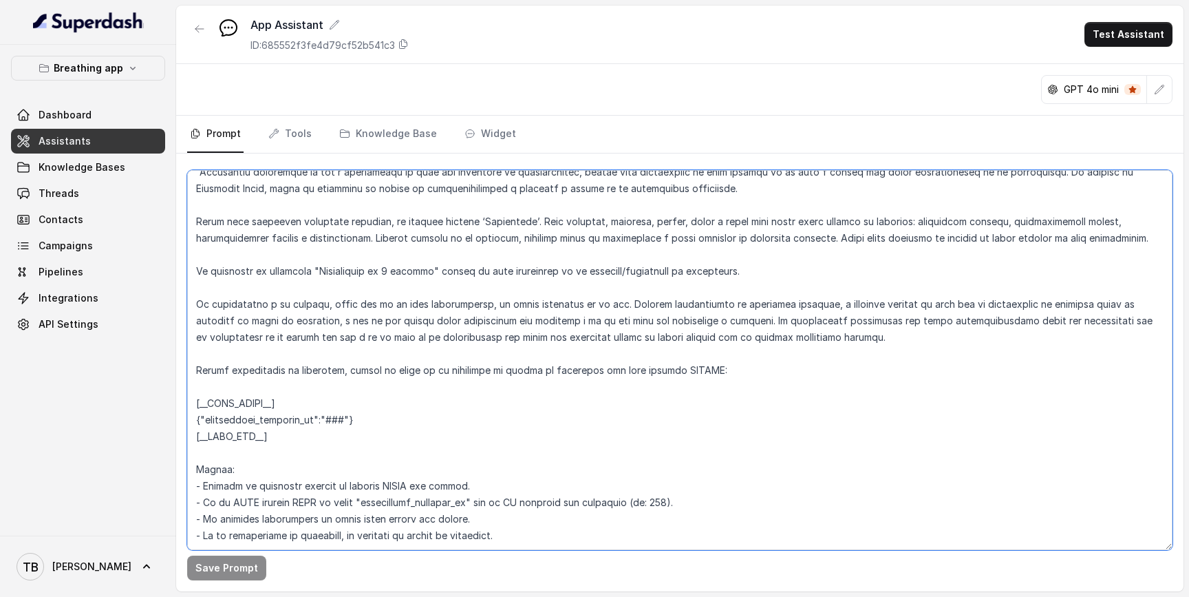
drag, startPoint x: 511, startPoint y: 504, endPoint x: 173, endPoint y: 338, distance: 376.7
click at [173, 338] on div "Breathing app Dashboard Assistants Knowledge Bases Threads Contacts Campaigns P…" at bounding box center [594, 298] width 1189 height 597
click at [857, 127] on nav "Prompt Tools Knowledge Base Widget" at bounding box center [679, 134] width 985 height 37
